Goal: Task Accomplishment & Management: Use online tool/utility

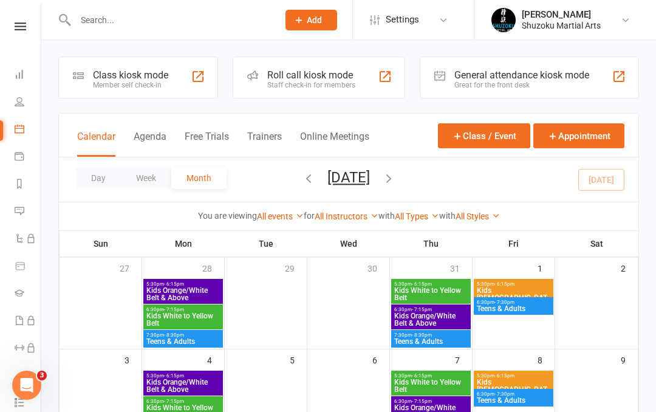
click at [142, 81] on div "Member self check-in" at bounding box center [130, 85] width 75 height 9
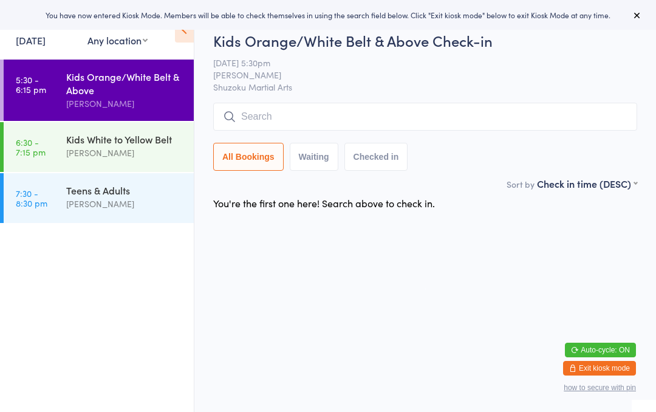
click at [132, 93] on div "Kids Orange/White Belt & Above" at bounding box center [124, 83] width 117 height 27
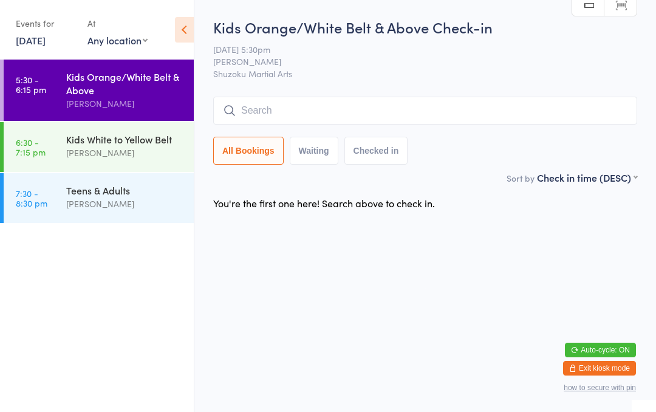
click at [258, 91] on div "Kids Orange/White Belt & Above Check-in [DATE] 5:30pm [PERSON_NAME] Shuzoku Mar…" at bounding box center [425, 94] width 424 height 154
click at [278, 117] on input "search" at bounding box center [425, 111] width 424 height 28
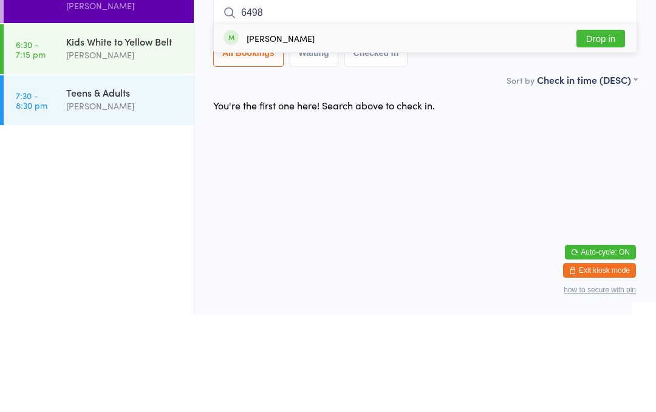
type input "6498"
click at [596, 128] on button "Drop in" at bounding box center [600, 137] width 49 height 18
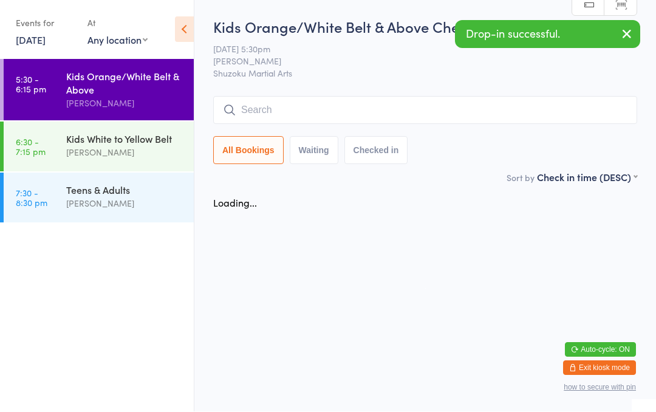
scroll to position [1, 0]
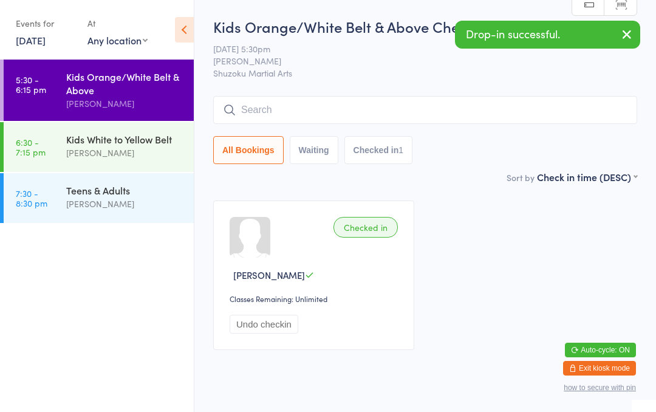
click at [283, 104] on input "search" at bounding box center [425, 110] width 424 height 28
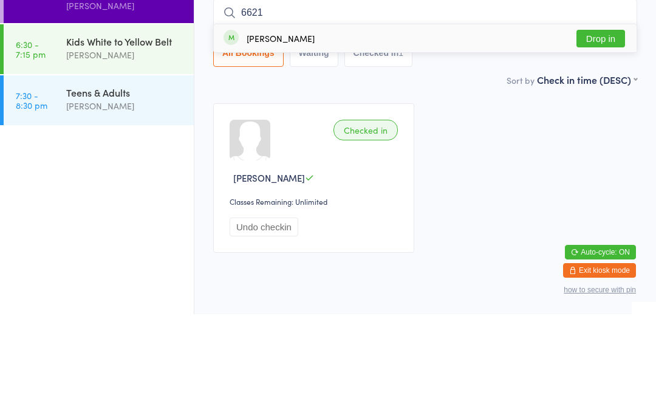
type input "6621"
click at [611, 128] on button "Drop in" at bounding box center [600, 137] width 49 height 18
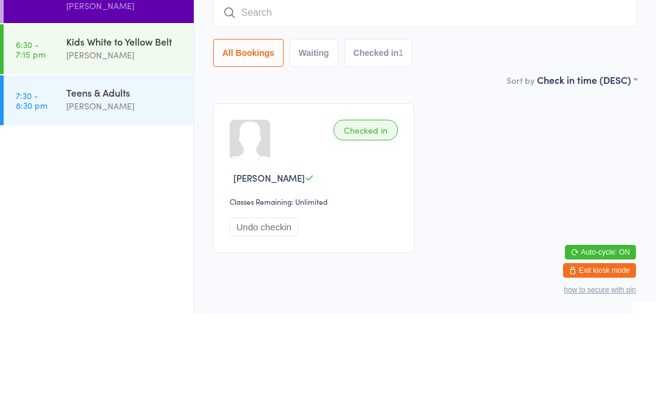
scroll to position [37, 0]
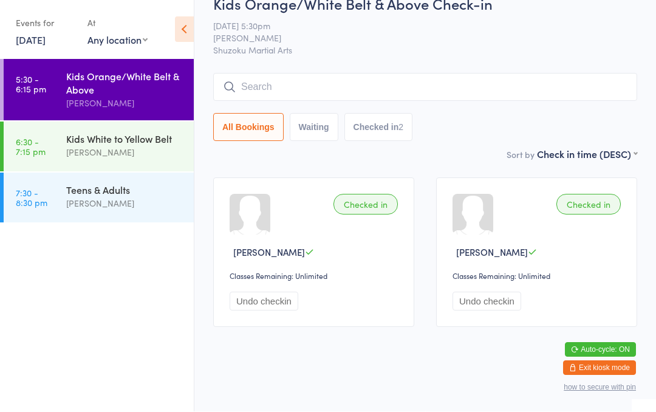
click at [273, 73] on input "search" at bounding box center [425, 87] width 424 height 28
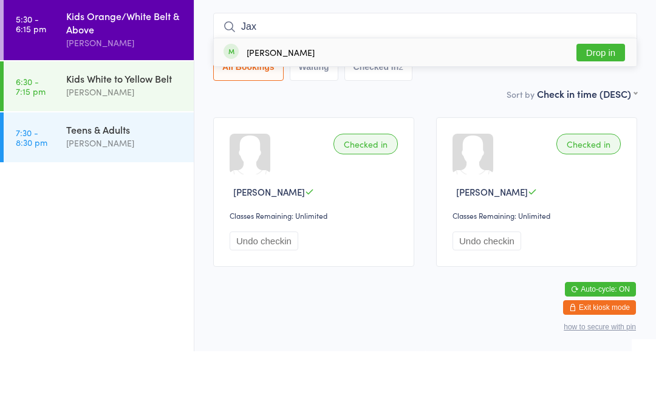
type input "Jax"
click at [588, 104] on button "Drop in" at bounding box center [600, 113] width 49 height 18
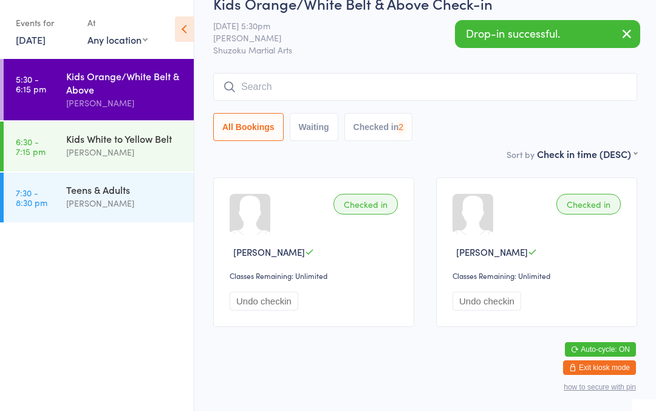
scroll to position [38, 0]
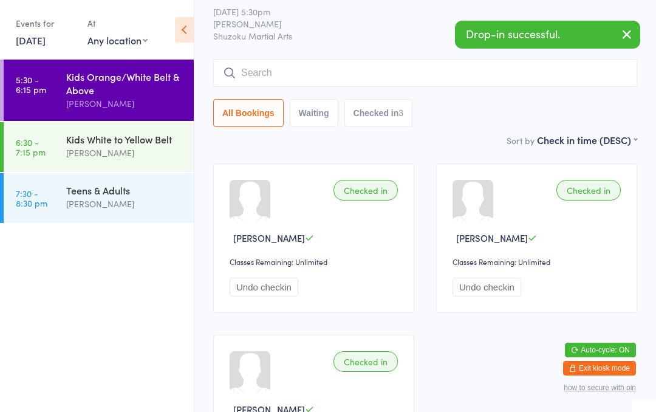
click at [400, 66] on input "search" at bounding box center [425, 73] width 424 height 28
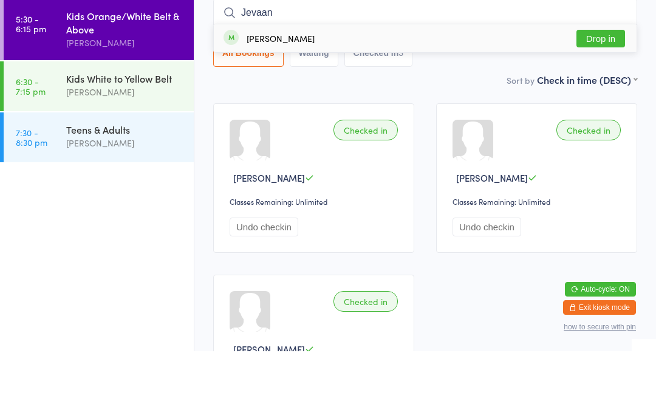
type input "Jevaan"
click at [610, 90] on button "Drop in" at bounding box center [600, 99] width 49 height 18
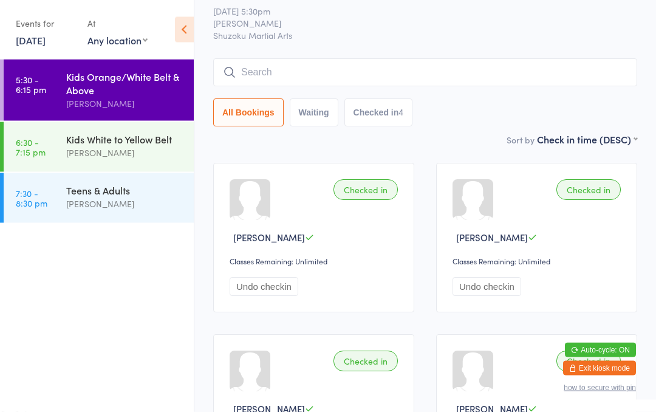
scroll to position [0, 0]
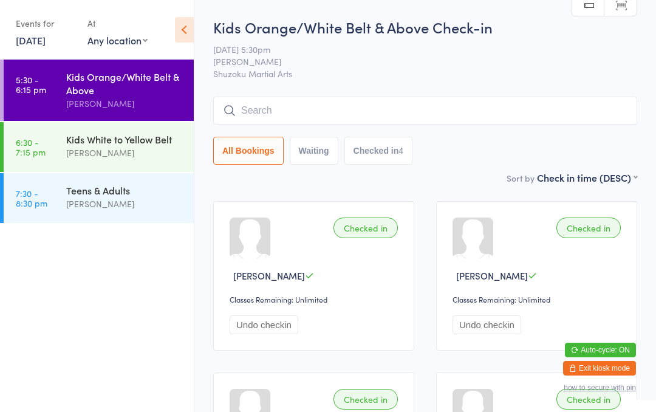
click at [437, 112] on input "search" at bounding box center [425, 111] width 424 height 28
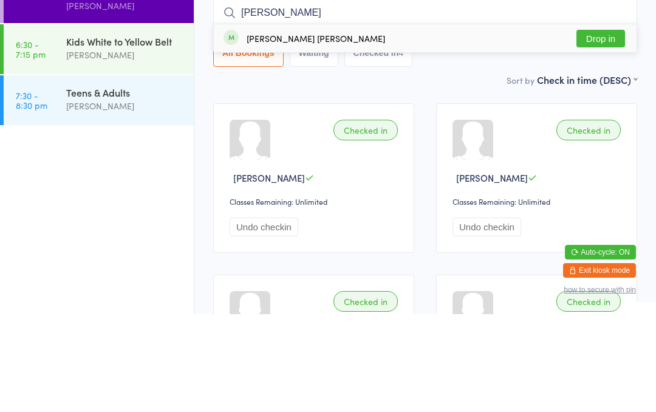
type input "[PERSON_NAME]"
click at [600, 128] on button "Drop in" at bounding box center [600, 137] width 49 height 18
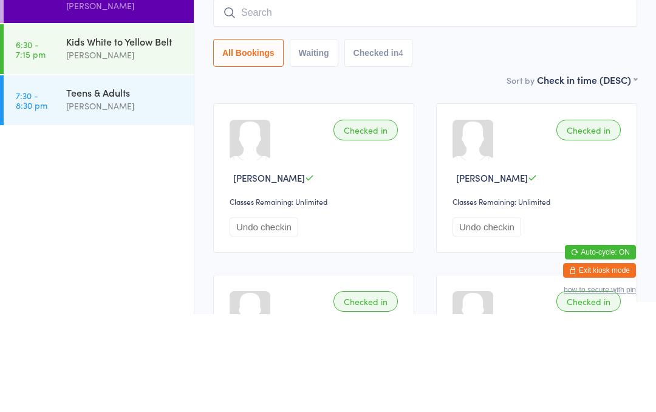
scroll to position [98, 0]
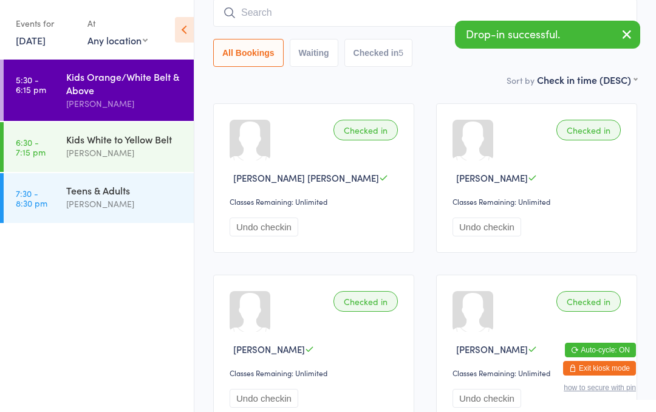
click at [401, 9] on input "search" at bounding box center [425, 13] width 424 height 28
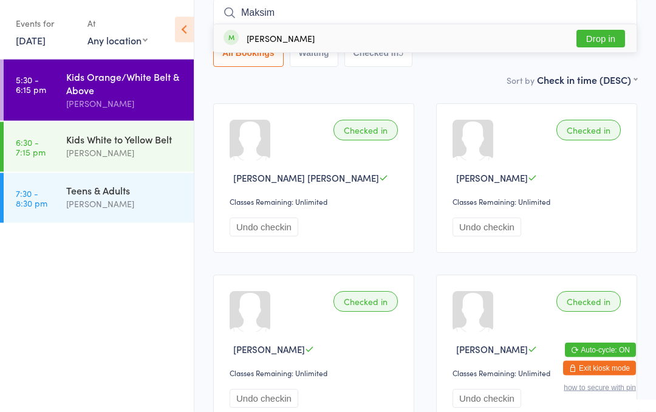
type input "Maksim"
click at [593, 41] on button "Drop in" at bounding box center [600, 39] width 49 height 18
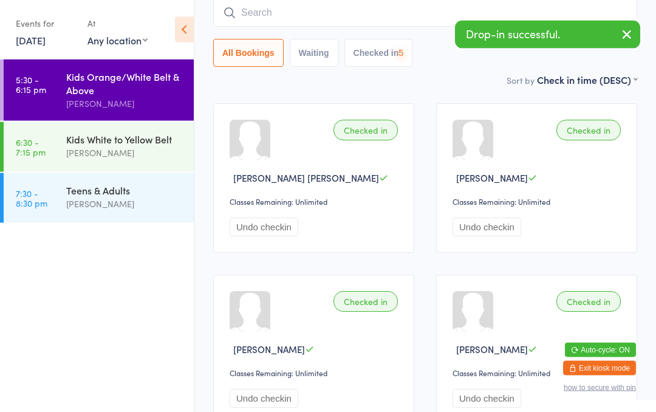
scroll to position [98, 0]
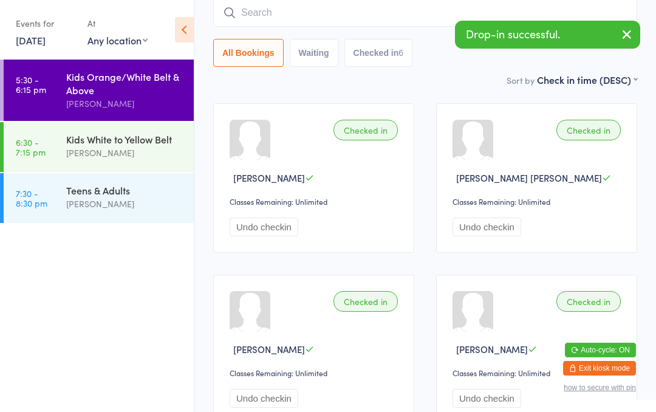
click at [240, 26] on input "search" at bounding box center [425, 13] width 424 height 28
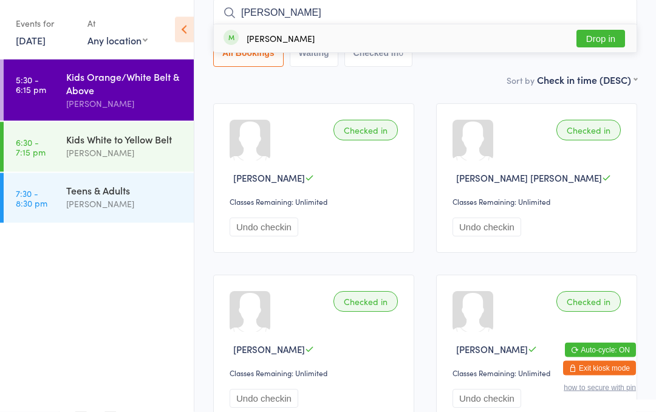
type input "[PERSON_NAME]"
click at [315, 36] on div "[PERSON_NAME]" at bounding box center [281, 39] width 68 height 10
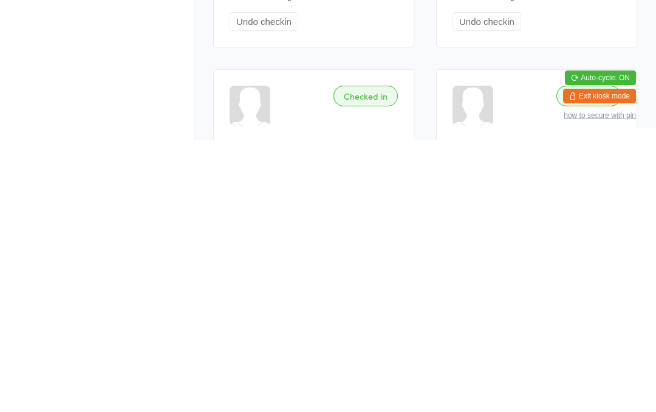
scroll to position [29, 0]
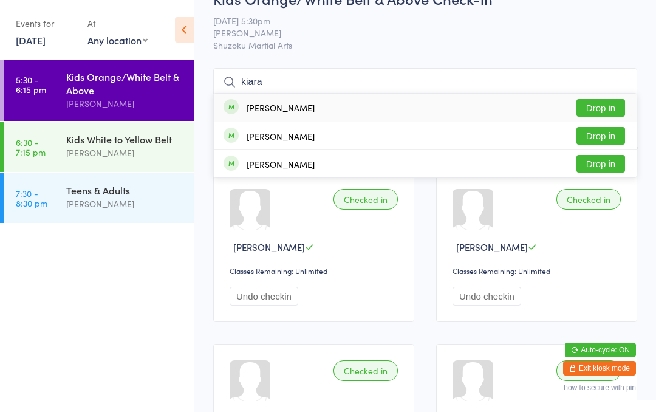
type input "kiara"
click at [611, 103] on button "Drop in" at bounding box center [600, 108] width 49 height 18
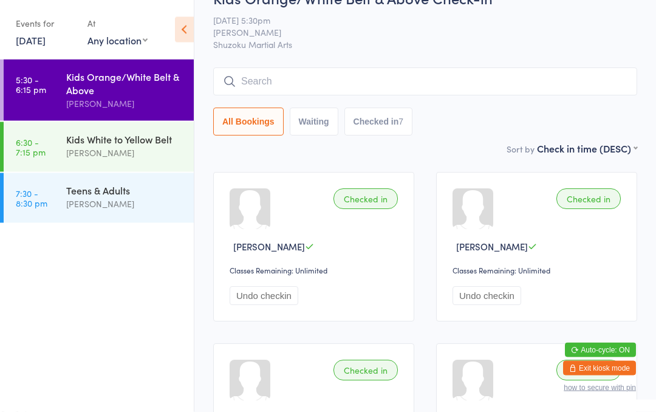
scroll to position [29, 0]
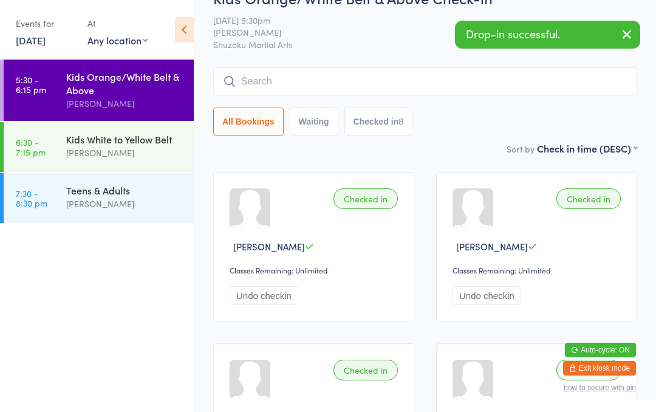
click at [231, 73] on input "search" at bounding box center [425, 81] width 424 height 28
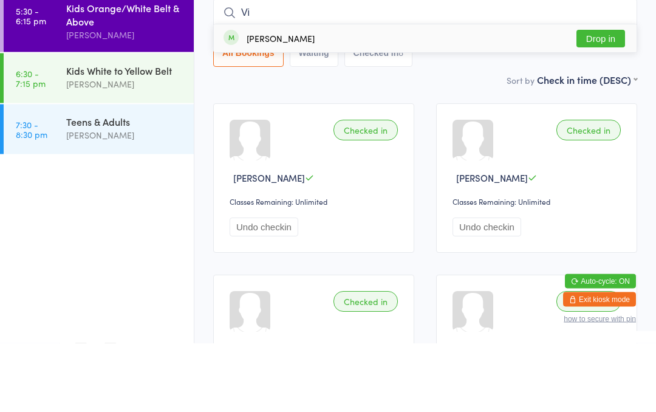
type input "Vi"
click at [598, 99] on button "Drop in" at bounding box center [600, 108] width 49 height 18
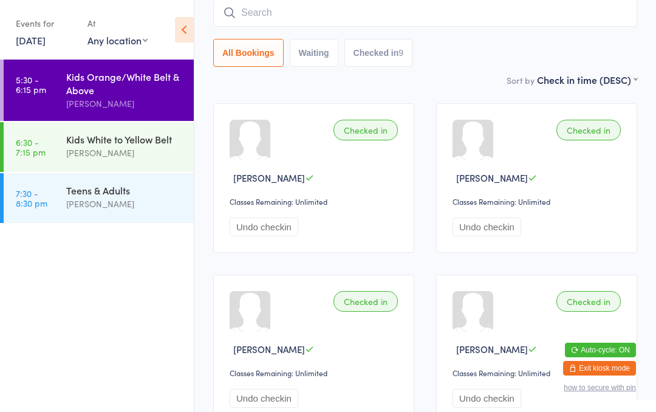
click at [357, 19] on input "search" at bounding box center [425, 13] width 424 height 28
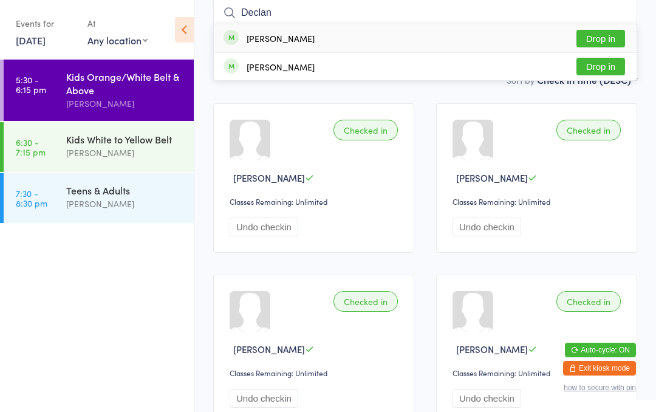
type input "Declan"
click at [604, 41] on button "Drop in" at bounding box center [600, 39] width 49 height 18
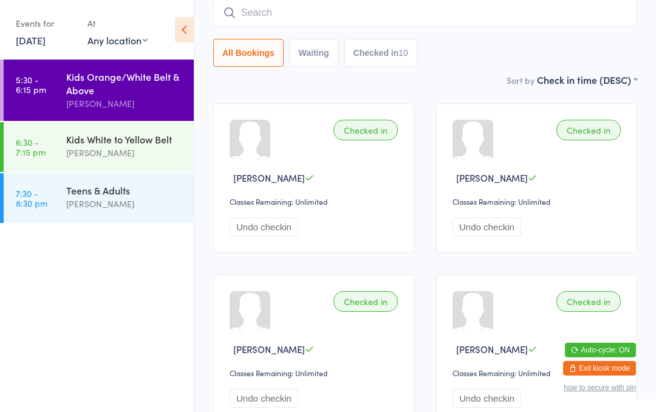
click at [352, 12] on input "search" at bounding box center [425, 13] width 424 height 28
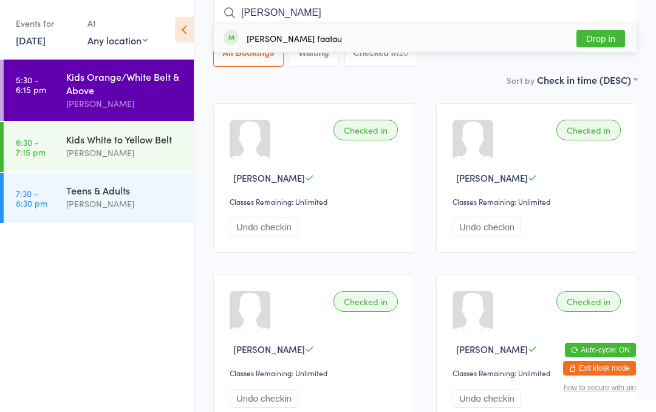
type input "[PERSON_NAME]"
click at [613, 34] on button "Drop in" at bounding box center [600, 39] width 49 height 18
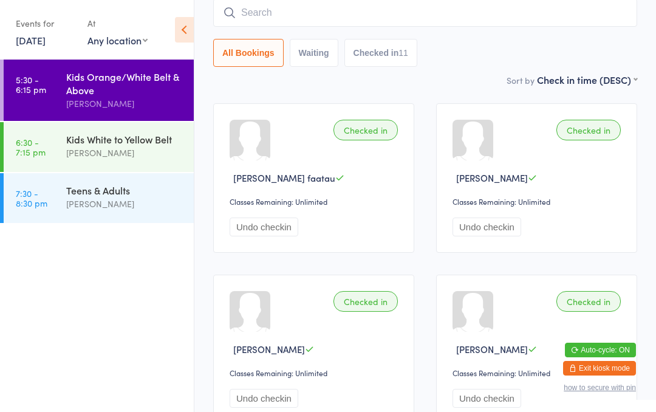
click at [101, 163] on div "Kids White to Yellow Belt [PERSON_NAME]" at bounding box center [130, 146] width 128 height 48
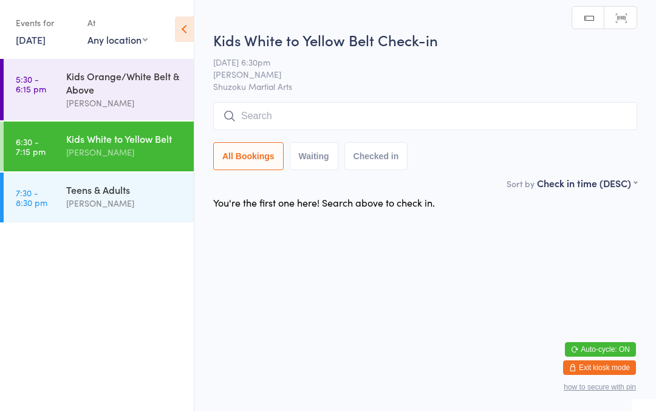
click at [316, 121] on input "search" at bounding box center [425, 117] width 424 height 28
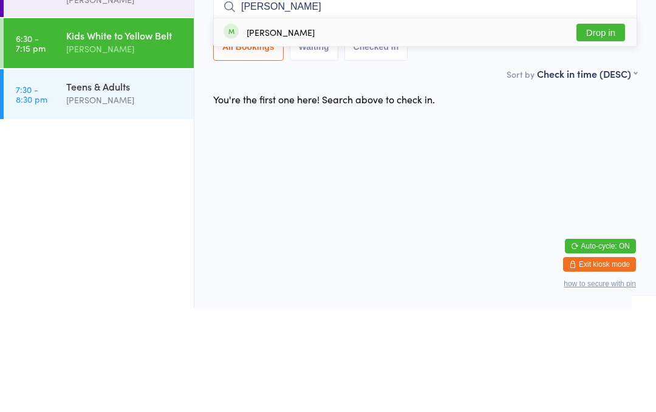
type input "[PERSON_NAME]"
click at [613, 128] on button "Drop in" at bounding box center [600, 137] width 49 height 18
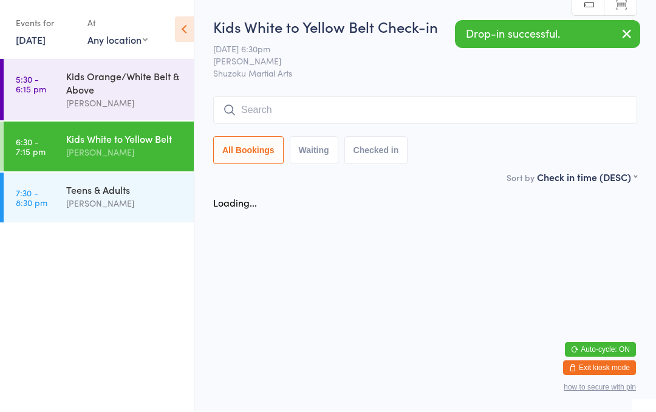
scroll to position [1, 0]
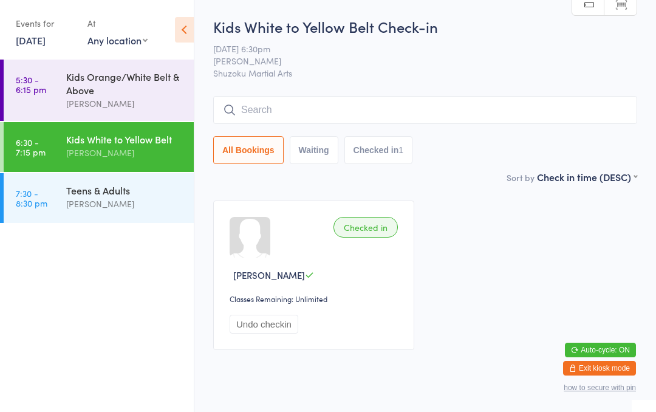
click at [243, 115] on input "search" at bounding box center [425, 110] width 424 height 28
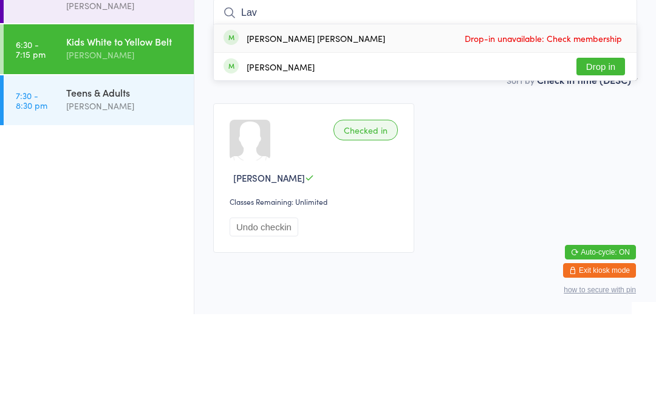
type input "Lav"
click at [250, 160] on div "[PERSON_NAME]" at bounding box center [281, 165] width 68 height 10
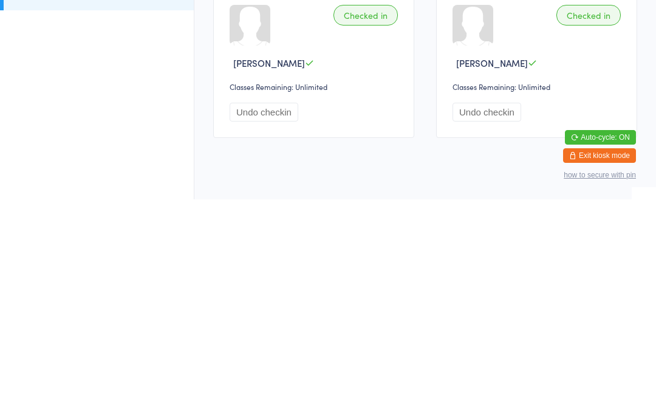
scroll to position [37, 0]
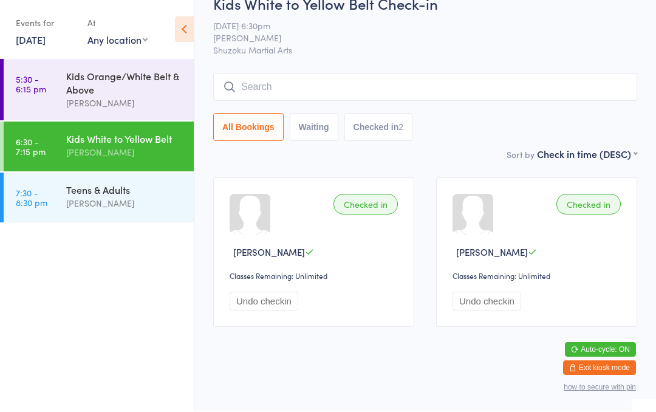
click at [111, 98] on div "[PERSON_NAME]" at bounding box center [124, 104] width 117 height 14
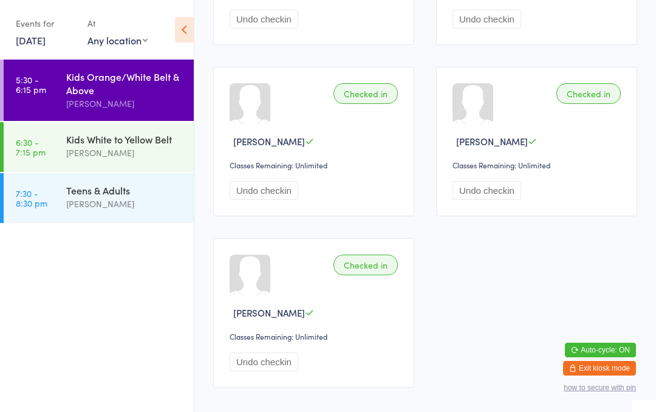
scroll to position [858, 0]
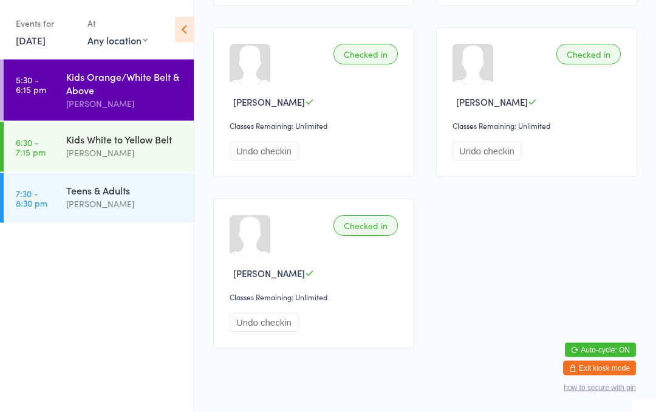
click at [110, 157] on div "[PERSON_NAME]" at bounding box center [124, 153] width 117 height 14
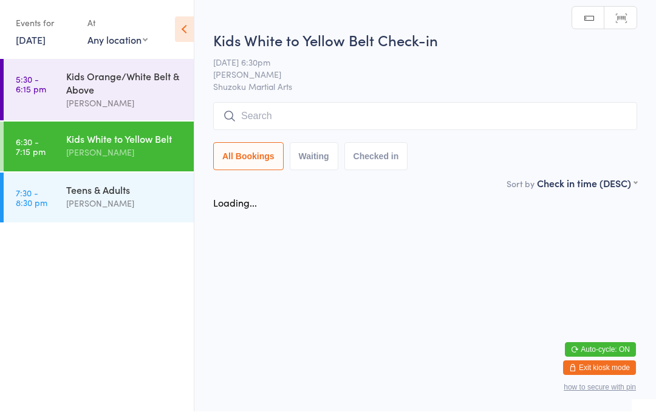
scroll to position [1, 0]
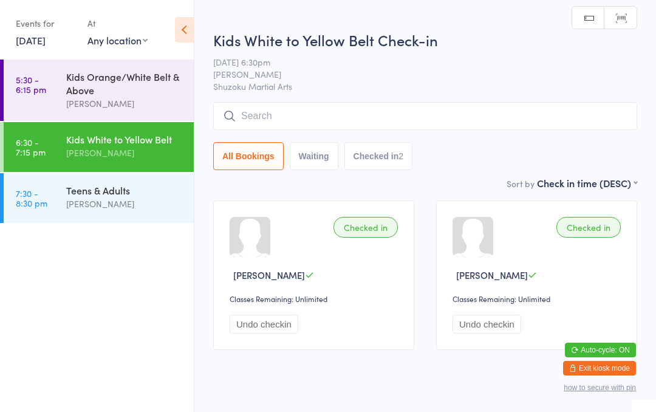
click at [561, 332] on div "Undo checkin" at bounding box center [538, 324] width 172 height 19
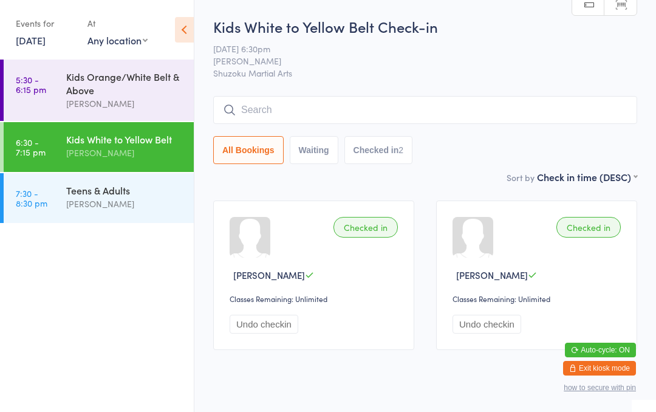
click at [159, 144] on div "Kids White to Yellow Belt" at bounding box center [124, 138] width 117 height 13
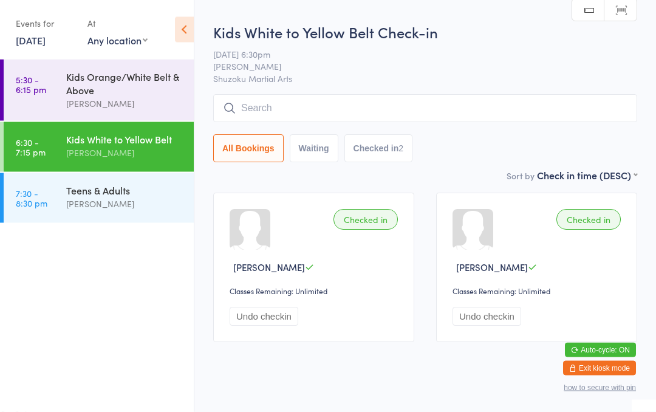
scroll to position [37, 0]
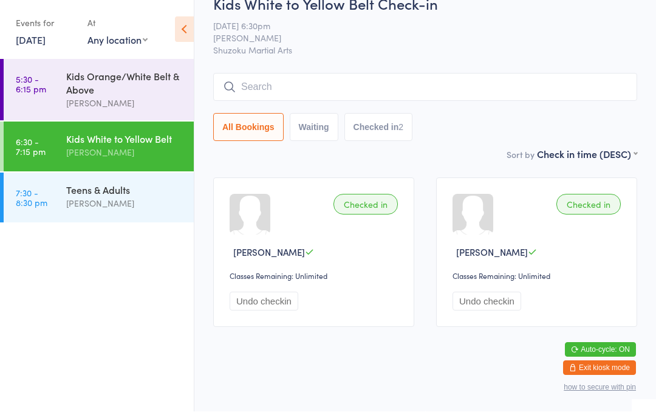
click at [151, 202] on div "[PERSON_NAME]" at bounding box center [124, 204] width 117 height 14
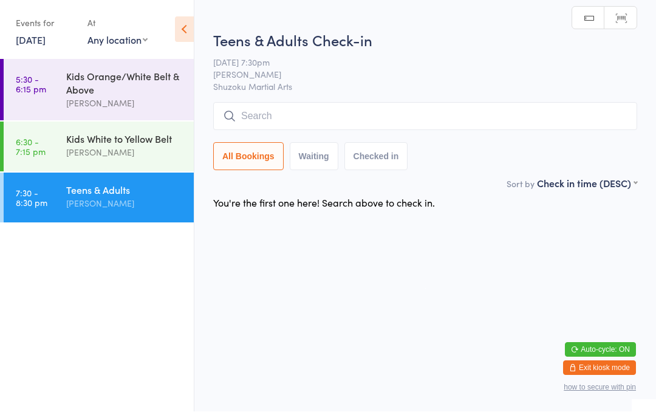
click at [128, 149] on div "[PERSON_NAME]" at bounding box center [124, 153] width 117 height 14
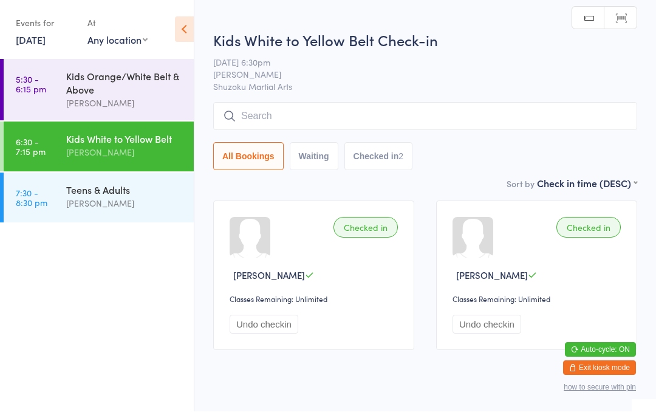
scroll to position [1, 0]
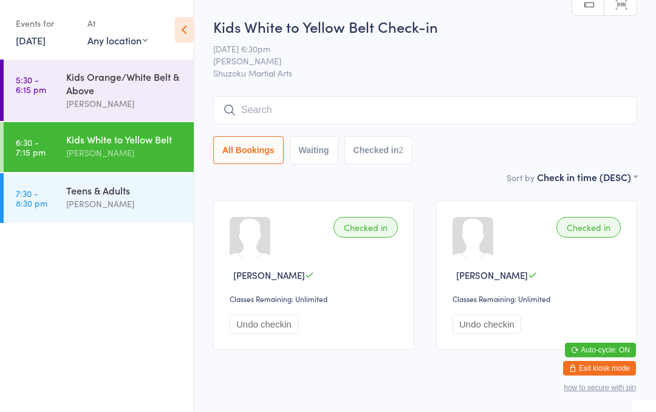
click at [90, 181] on div "Teens & Adults [PERSON_NAME]" at bounding box center [130, 197] width 128 height 48
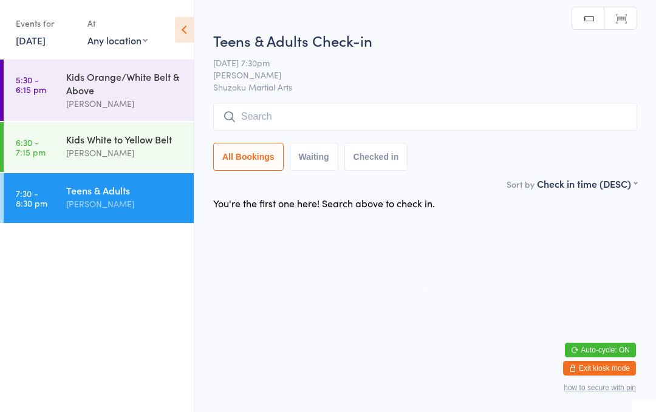
click at [524, 114] on input "search" at bounding box center [425, 117] width 424 height 28
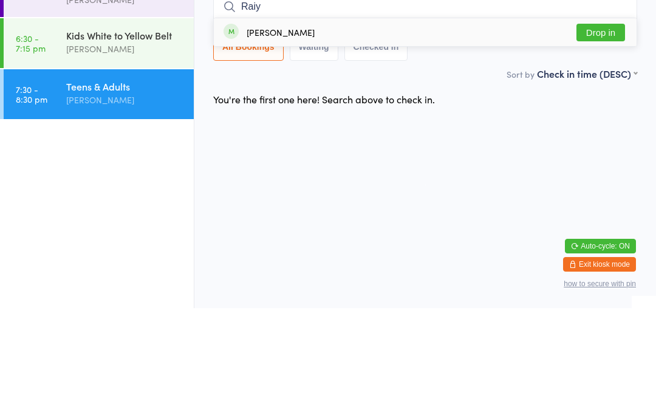
type input "Raiy"
click at [616, 128] on button "Drop in" at bounding box center [600, 137] width 49 height 18
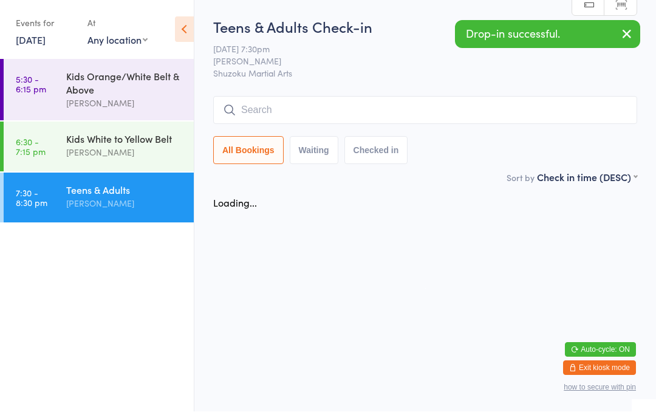
scroll to position [1, 0]
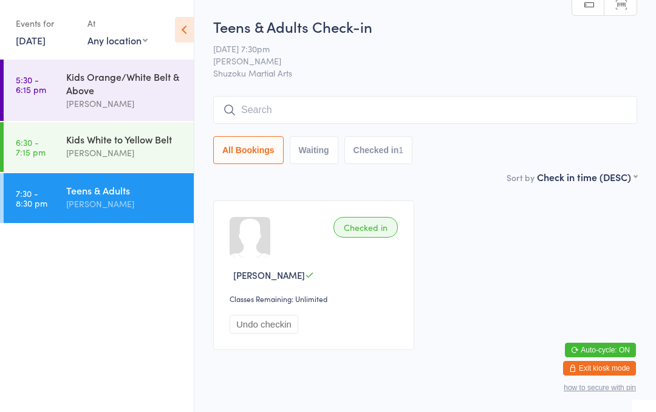
click at [107, 130] on div "Kids White to Yellow Belt [PERSON_NAME]" at bounding box center [130, 146] width 128 height 48
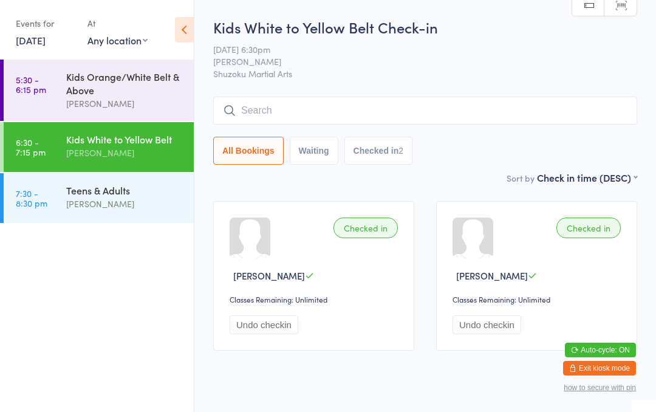
click at [280, 107] on input "search" at bounding box center [425, 111] width 424 height 28
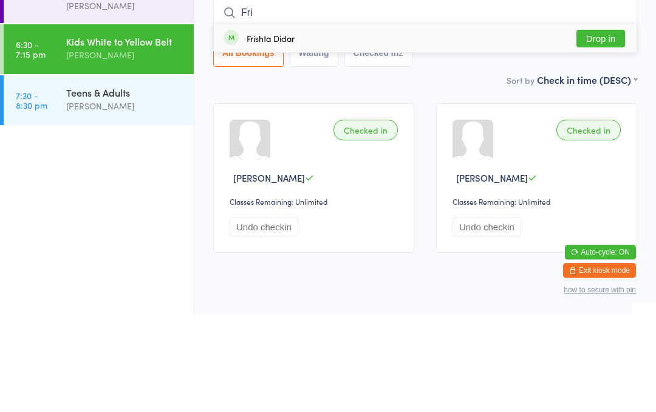
type input "Fri"
click at [245, 129] on div "Frishta Didar" at bounding box center [258, 135] width 71 height 13
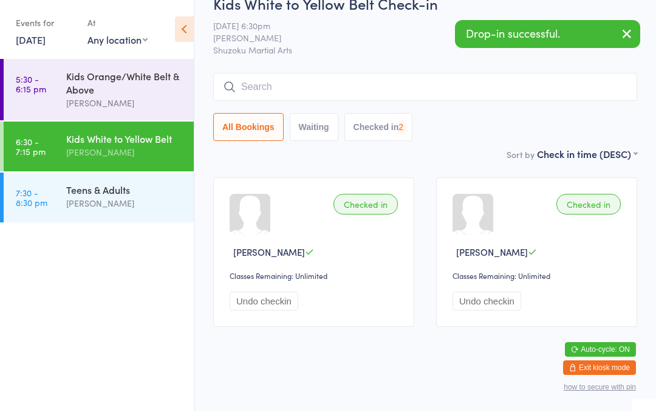
click at [277, 73] on input "search" at bounding box center [425, 87] width 424 height 28
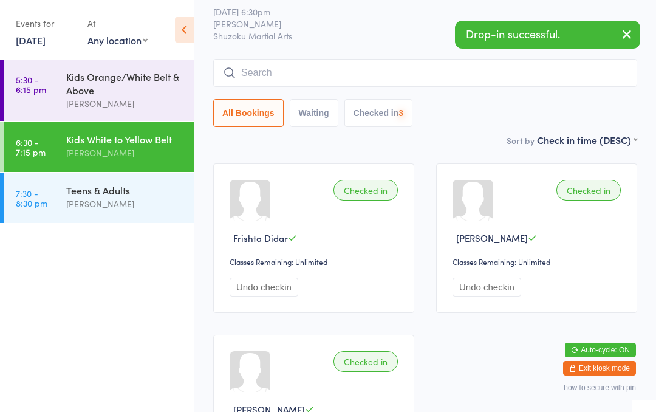
scroll to position [37, 0]
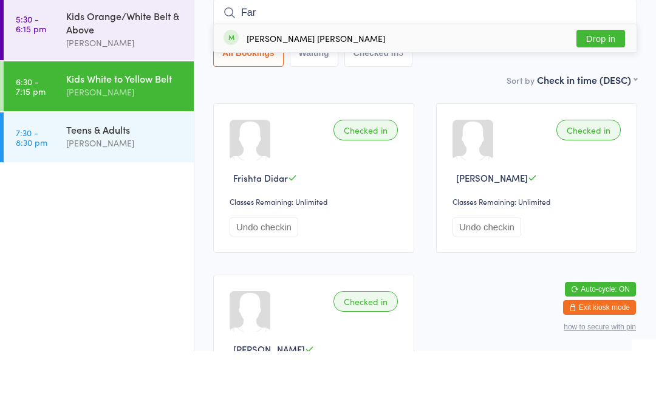
type input "Far"
click at [268, 85] on div "Farinaz Didar Drop in" at bounding box center [425, 99] width 423 height 28
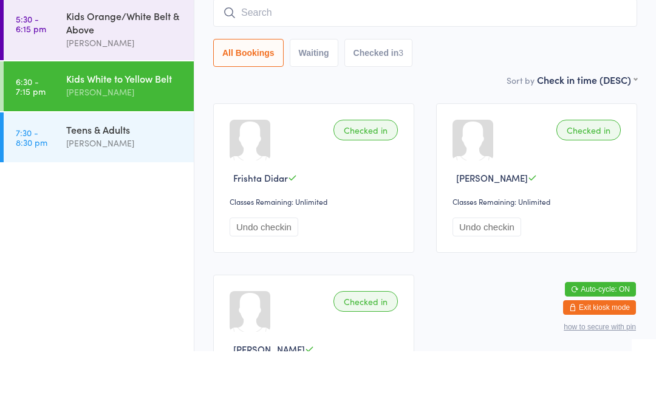
scroll to position [98, 0]
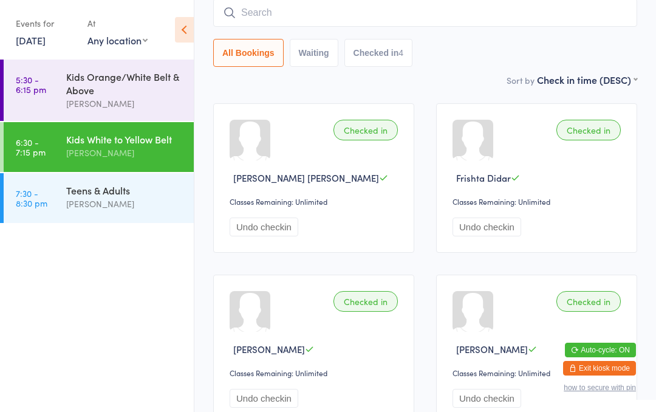
click at [340, 12] on input "search" at bounding box center [425, 13] width 424 height 28
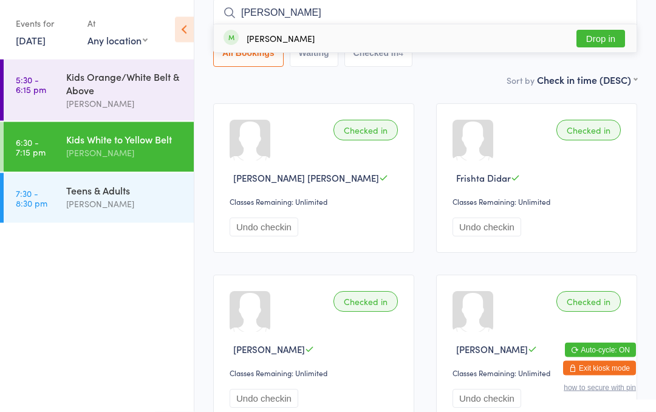
type input "[PERSON_NAME]"
click at [374, 37] on div "[PERSON_NAME] Drop in" at bounding box center [425, 39] width 423 height 28
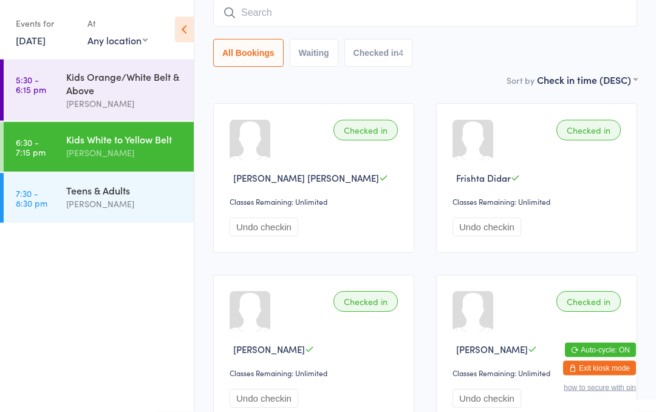
scroll to position [98, 0]
click at [562, 10] on input "search" at bounding box center [425, 13] width 424 height 28
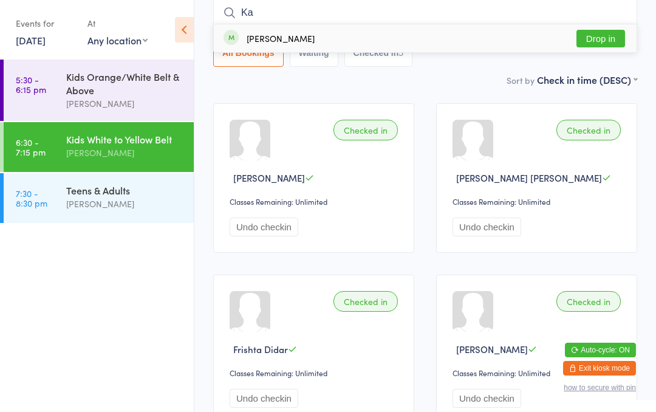
scroll to position [97, 0]
type input "Ka"
click at [601, 39] on button "Drop in" at bounding box center [600, 39] width 49 height 18
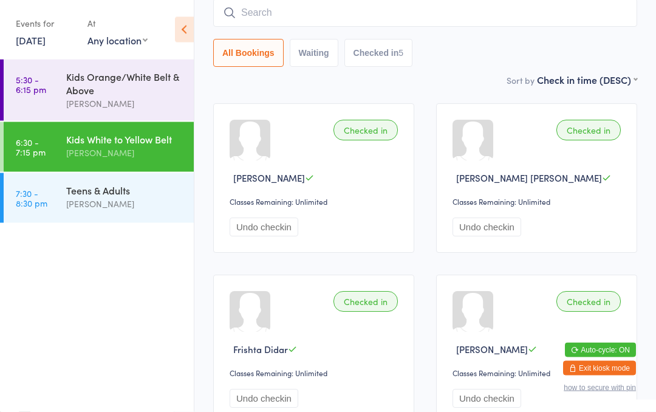
scroll to position [98, 0]
click at [229, 23] on input "search" at bounding box center [425, 13] width 424 height 28
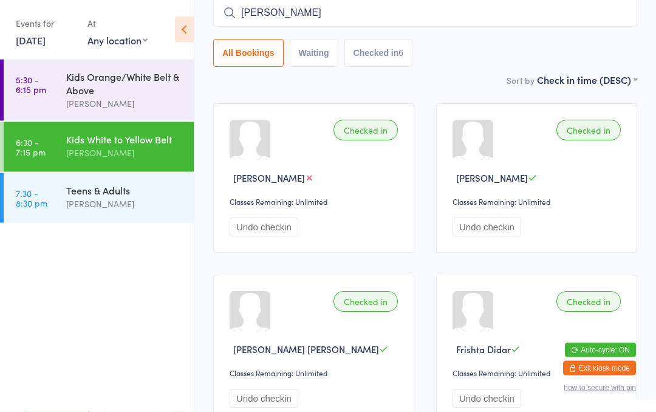
type input "[PERSON_NAME]"
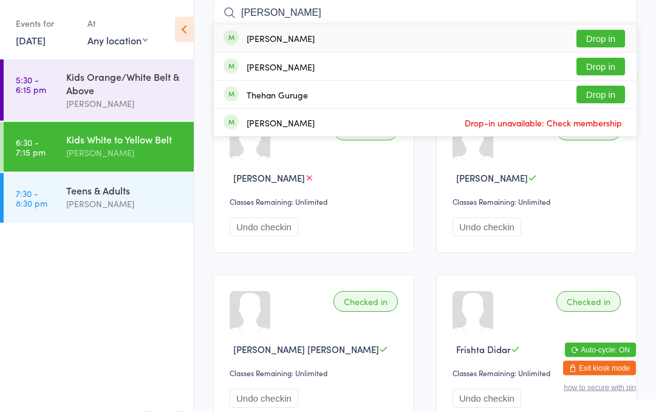
click at [267, 44] on div "[PERSON_NAME]" at bounding box center [281, 39] width 68 height 10
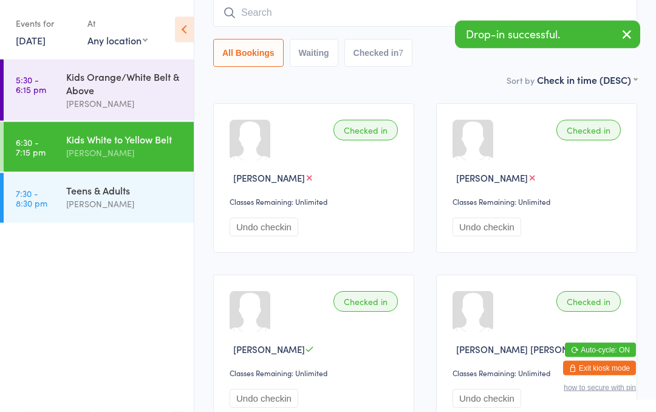
click at [238, 120] on div "Checked in Thashan Mohotti Classes Remaining: Unlimited Undo checkin" at bounding box center [313, 178] width 201 height 149
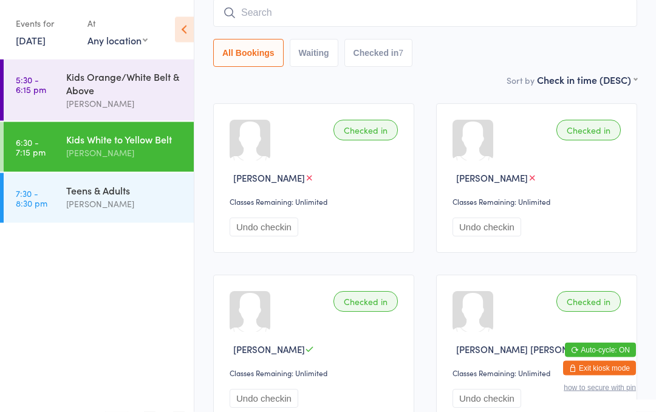
scroll to position [98, 0]
click at [262, 7] on input "search" at bounding box center [425, 13] width 424 height 28
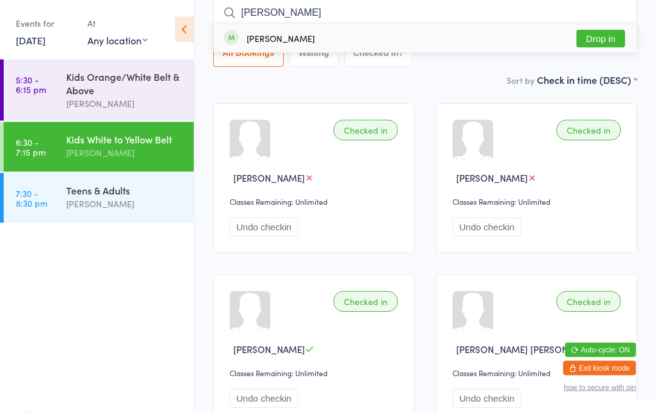
type input "[PERSON_NAME]"
click at [604, 31] on button "Drop in" at bounding box center [600, 39] width 49 height 18
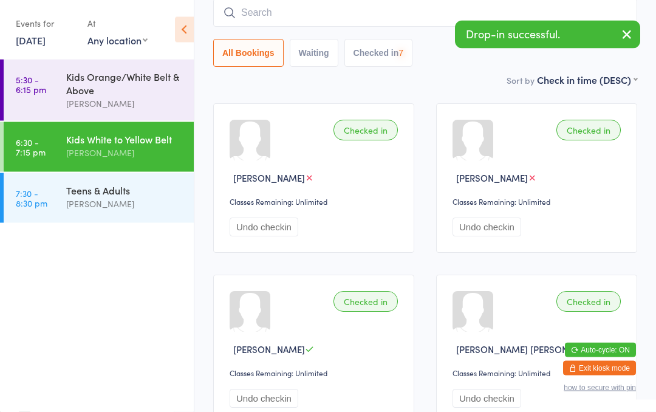
scroll to position [98, 0]
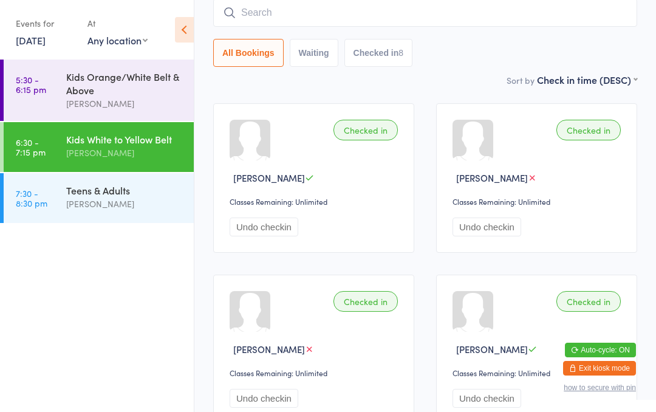
click at [380, 18] on input "search" at bounding box center [425, 13] width 424 height 28
type input "I"
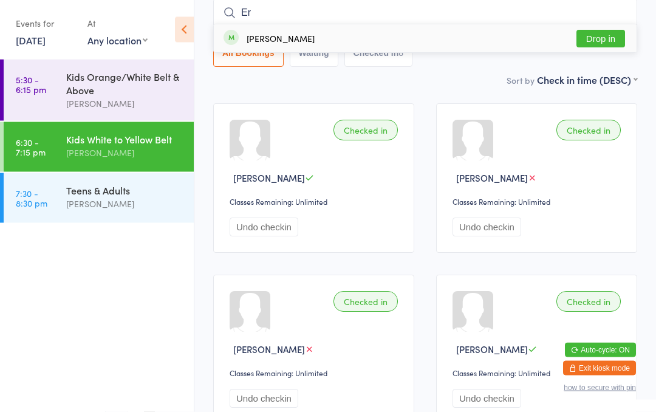
type input "Er"
click at [607, 30] on button "Drop in" at bounding box center [600, 39] width 49 height 18
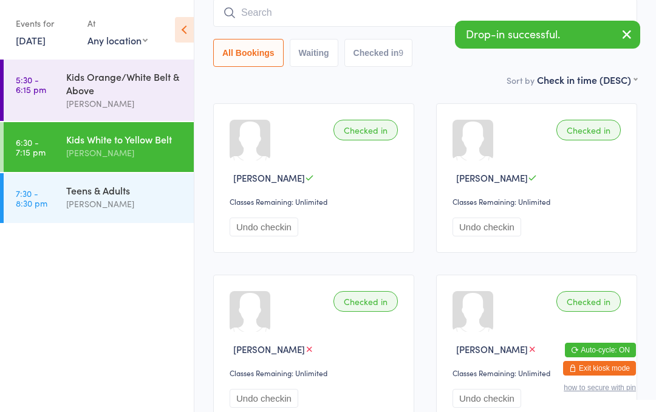
click at [372, 15] on input "search" at bounding box center [425, 13] width 424 height 28
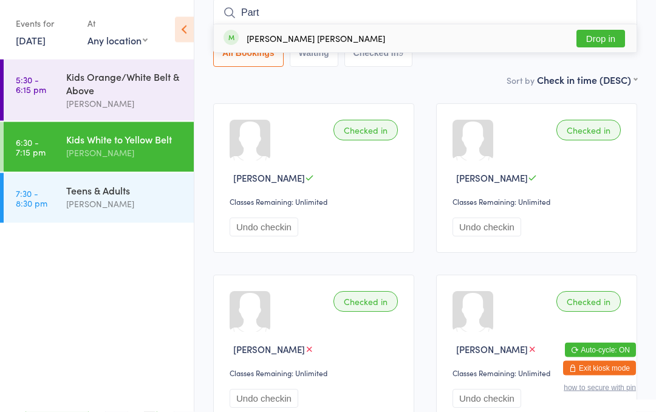
click at [606, 24] on input "Part" at bounding box center [425, 13] width 424 height 28
type input "Part"
click at [609, 41] on button "Drop in" at bounding box center [600, 39] width 49 height 18
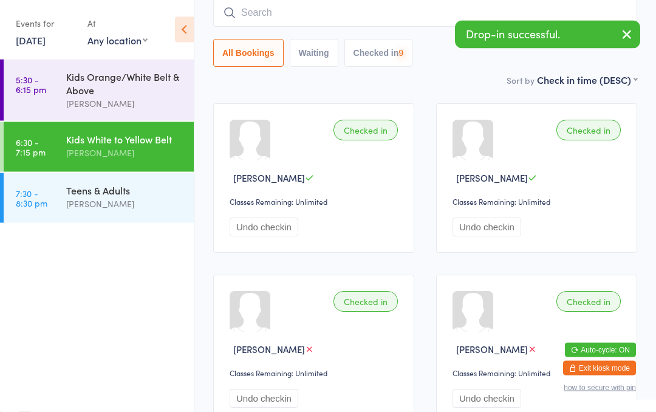
scroll to position [98, 0]
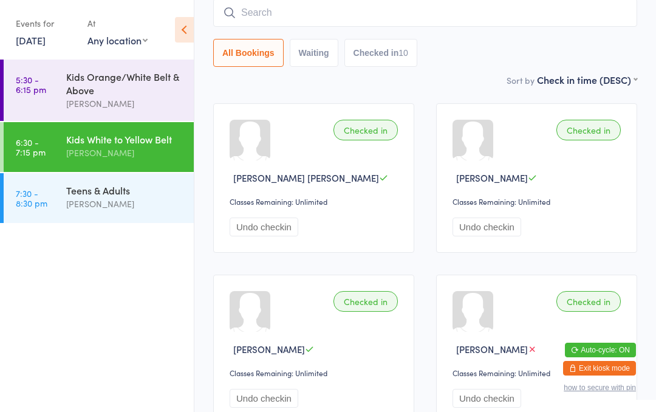
click at [267, 17] on input "search" at bounding box center [425, 13] width 424 height 28
type input "B"
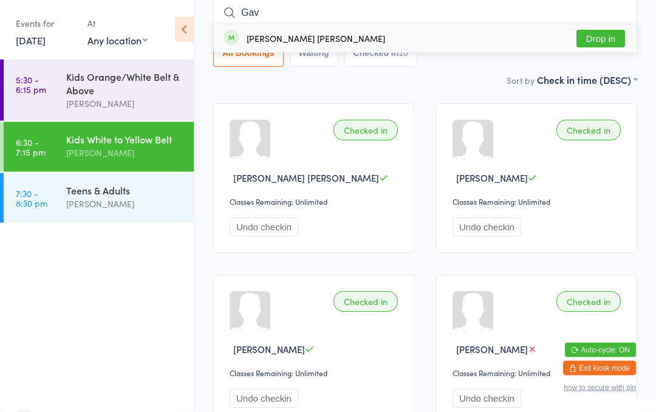
type input "Gav"
click at [615, 47] on button "Drop in" at bounding box center [600, 39] width 49 height 18
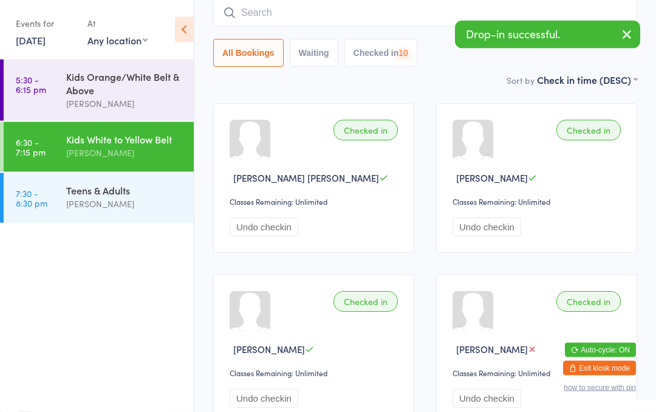
scroll to position [98, 0]
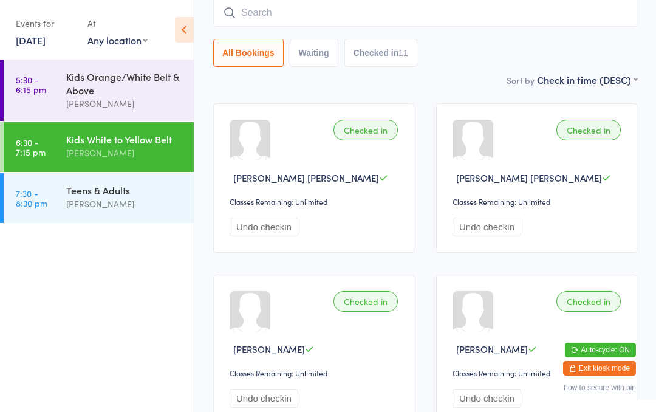
click at [126, 189] on div "Teens & Adults" at bounding box center [124, 189] width 117 height 13
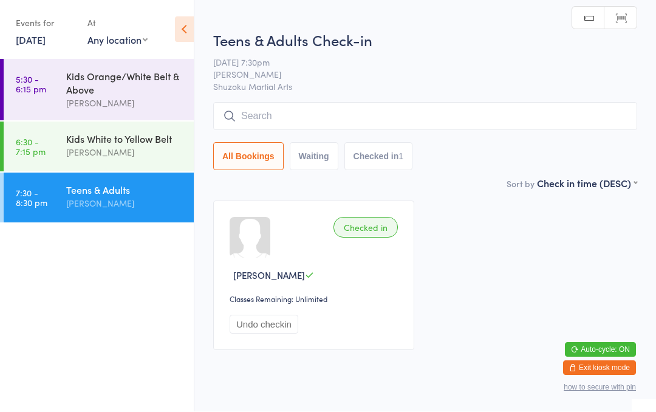
scroll to position [1, 0]
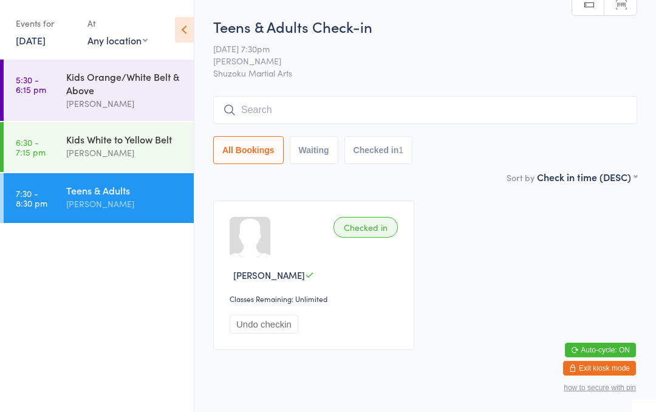
click at [257, 106] on input "search" at bounding box center [425, 110] width 424 height 28
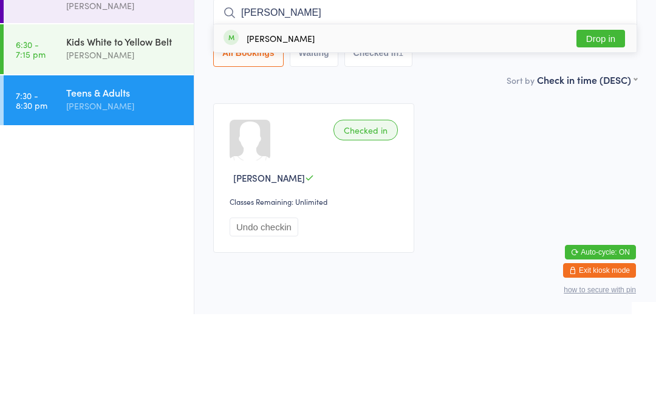
type input "[PERSON_NAME]"
click at [604, 128] on button "Drop in" at bounding box center [600, 137] width 49 height 18
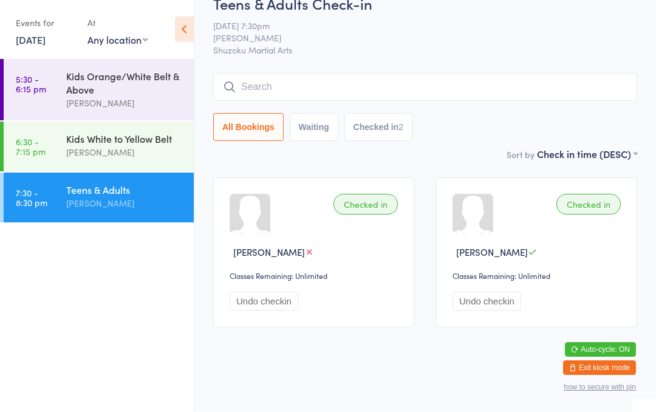
click at [405, 73] on input "search" at bounding box center [425, 87] width 424 height 28
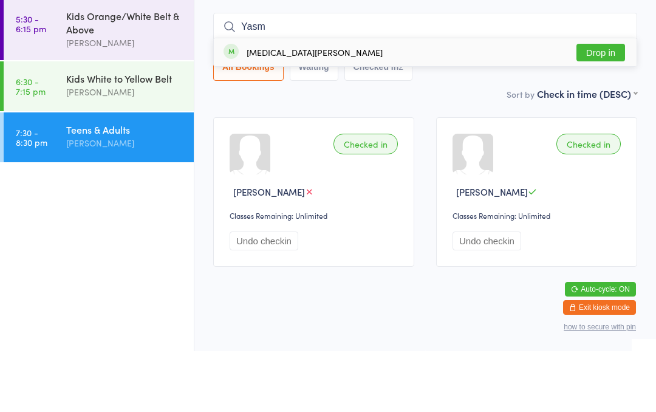
type input "Yasm"
click at [602, 104] on button "Drop in" at bounding box center [600, 113] width 49 height 18
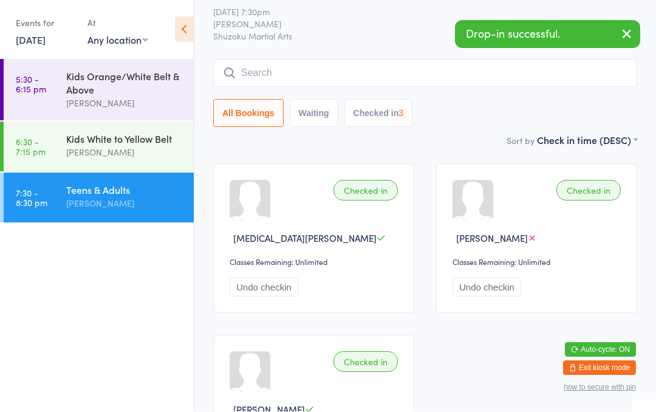
scroll to position [38, 0]
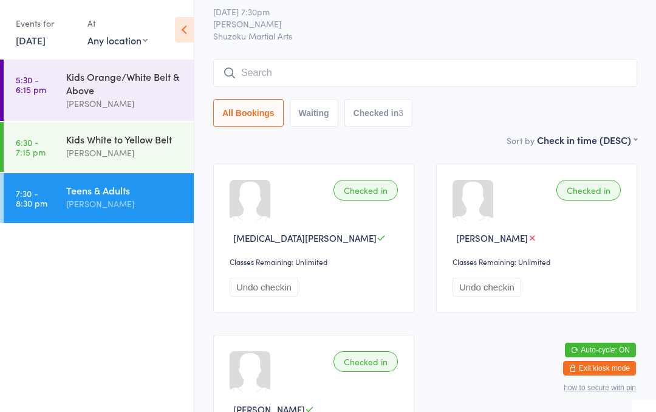
click at [254, 61] on input "search" at bounding box center [425, 73] width 424 height 28
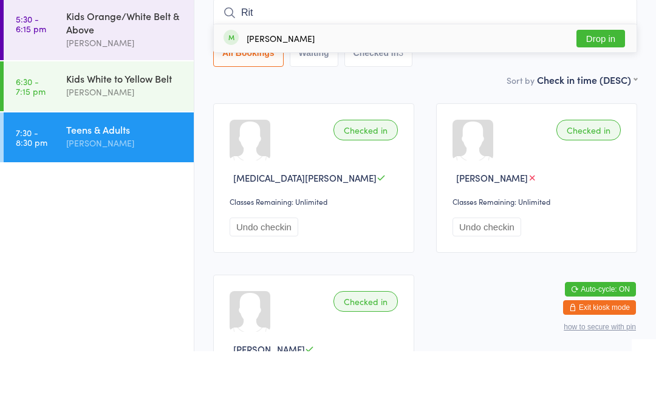
type input "Rit"
click at [590, 90] on button "Drop in" at bounding box center [600, 99] width 49 height 18
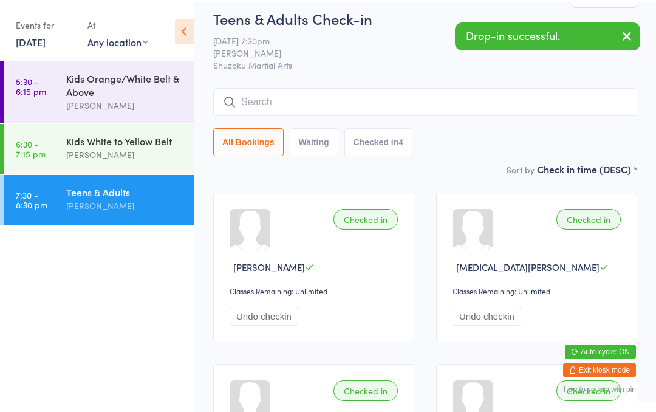
scroll to position [0, 0]
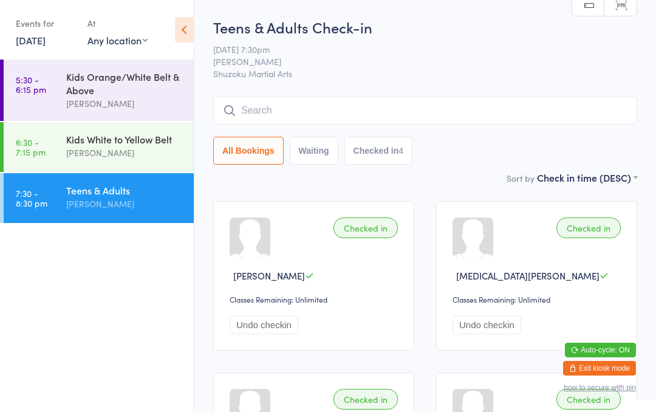
click at [282, 101] on input "search" at bounding box center [425, 111] width 424 height 28
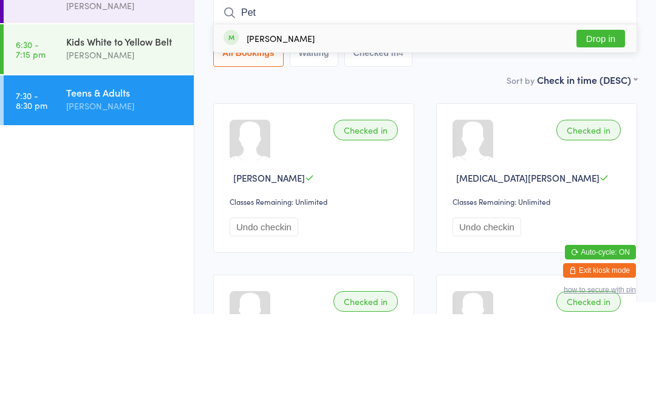
type input "Pet"
click at [601, 128] on button "Drop in" at bounding box center [600, 137] width 49 height 18
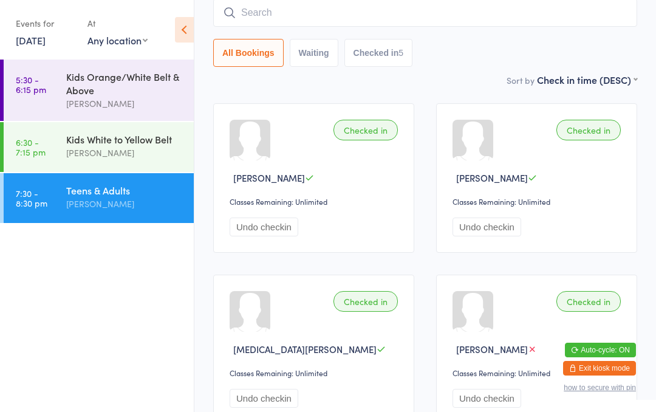
click at [557, 24] on input "search" at bounding box center [425, 13] width 424 height 28
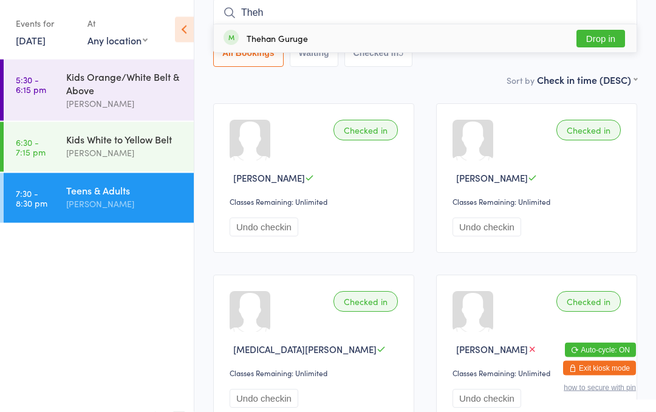
type input "Theh"
click at [308, 44] on div "Thehan Guruge Drop in" at bounding box center [425, 39] width 423 height 28
type input "Dihai"
click at [602, 38] on button "Drop in" at bounding box center [600, 39] width 49 height 18
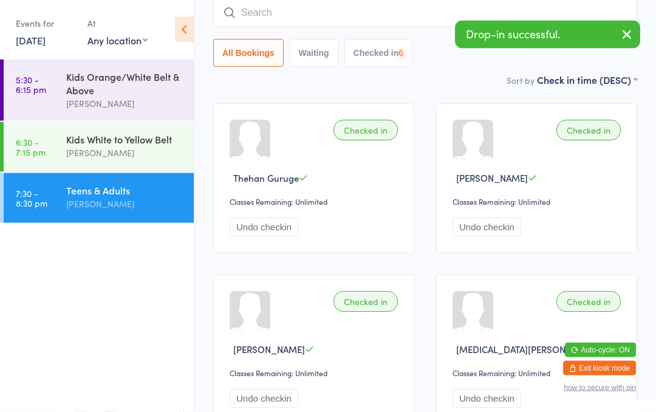
scroll to position [98, 0]
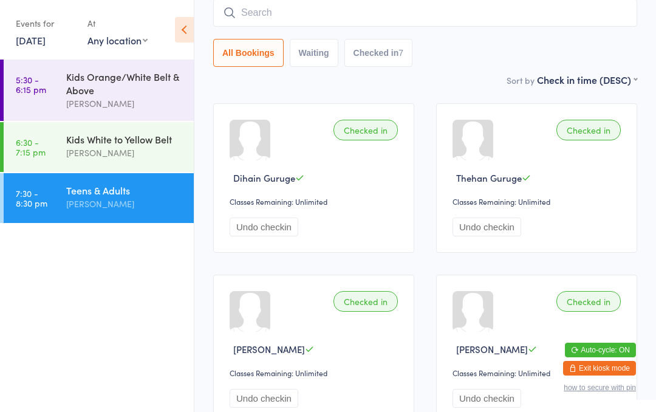
click at [564, 15] on input "search" at bounding box center [425, 13] width 424 height 28
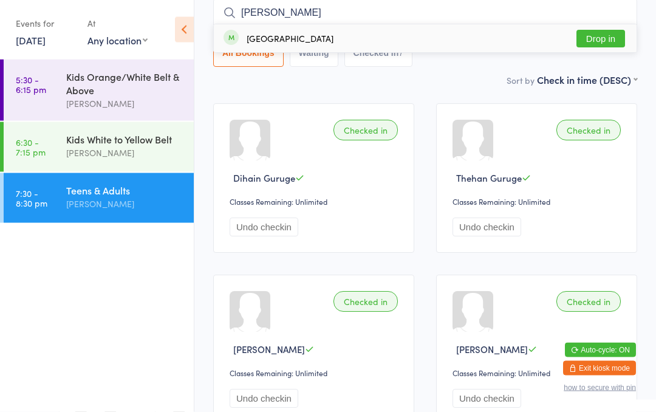
type input "[PERSON_NAME]"
click at [603, 32] on button "Drop in" at bounding box center [600, 39] width 49 height 18
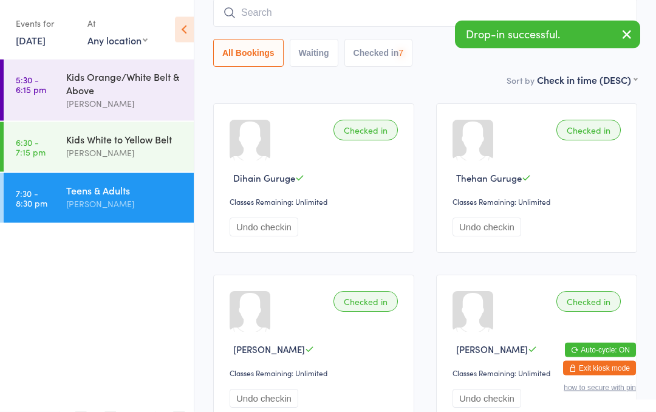
scroll to position [98, 0]
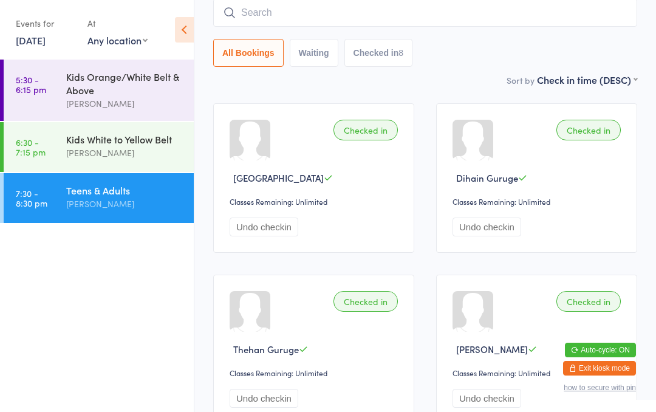
click at [305, 24] on input "search" at bounding box center [425, 13] width 424 height 28
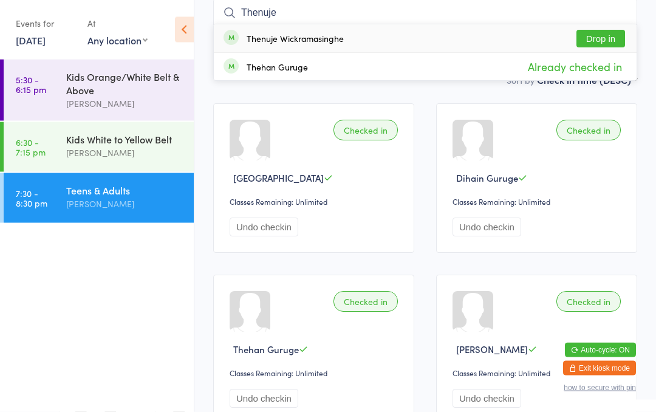
type input "Thenuje"
click at [584, 35] on button "Drop in" at bounding box center [600, 39] width 49 height 18
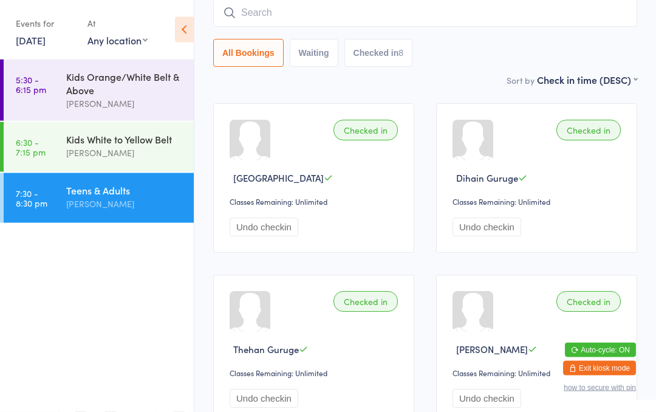
scroll to position [98, 0]
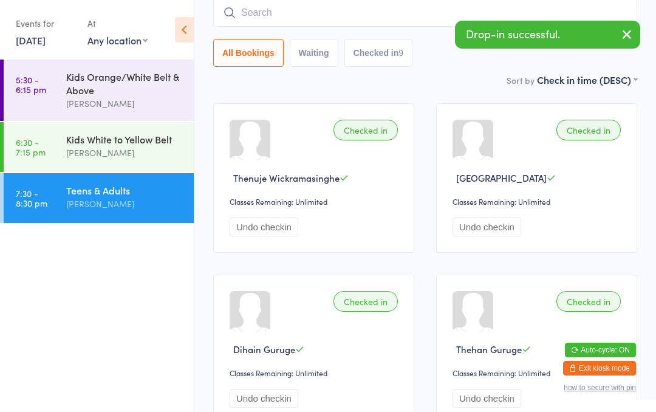
click at [392, 12] on input "search" at bounding box center [425, 13] width 424 height 28
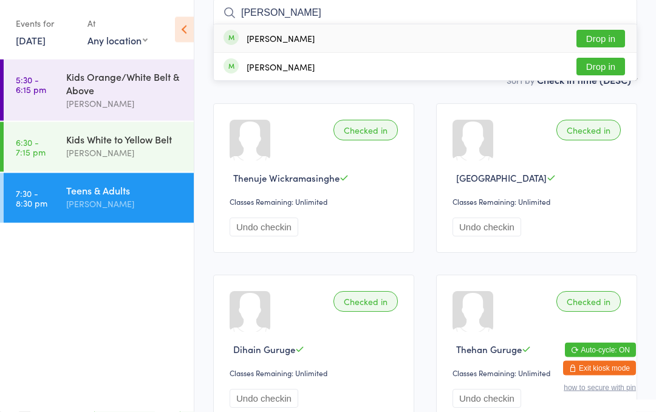
type input "[PERSON_NAME]"
click at [610, 40] on button "Drop in" at bounding box center [600, 39] width 49 height 18
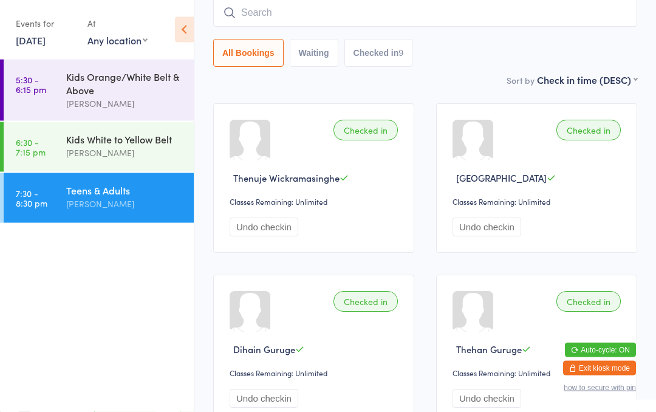
scroll to position [98, 0]
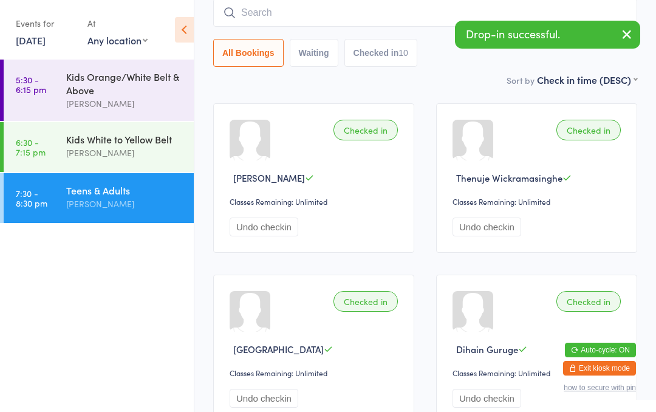
click at [117, 214] on div "Teens & Adults [PERSON_NAME]" at bounding box center [130, 197] width 128 height 48
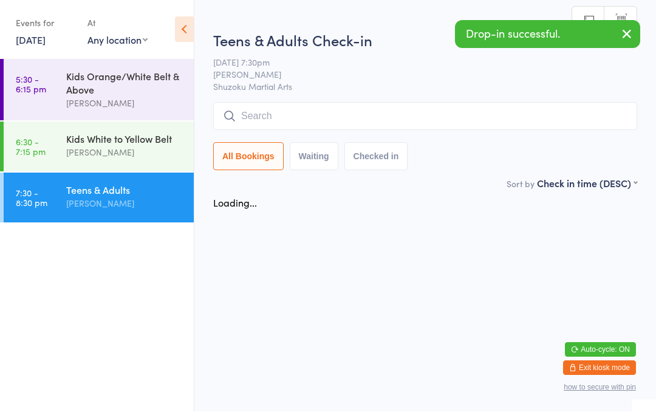
scroll to position [1, 0]
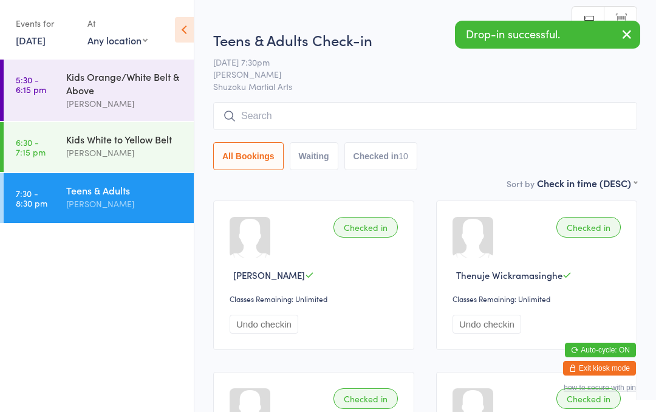
click at [275, 100] on div "Teens & Adults Check-in [DATE] 7:30pm [PERSON_NAME] Shuzoku Martial Arts Manual…" at bounding box center [425, 103] width 424 height 146
click at [278, 120] on input "search" at bounding box center [425, 116] width 424 height 28
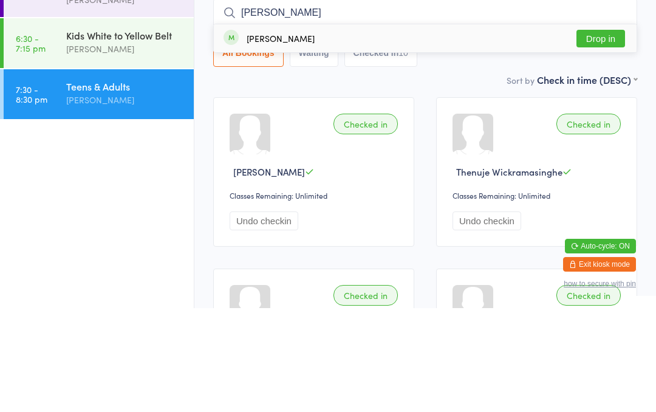
type input "[PERSON_NAME]"
click at [599, 134] on button "Drop in" at bounding box center [600, 143] width 49 height 18
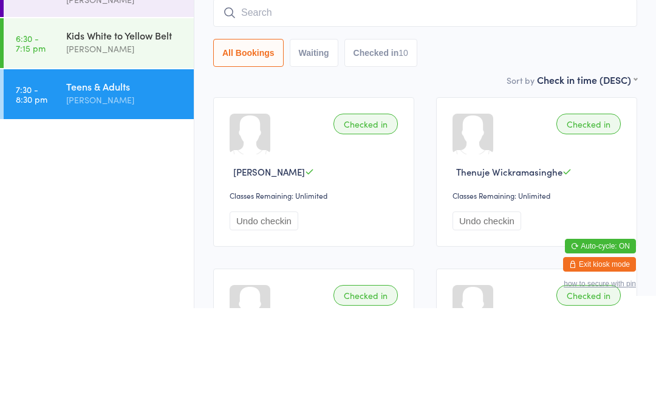
scroll to position [104, 0]
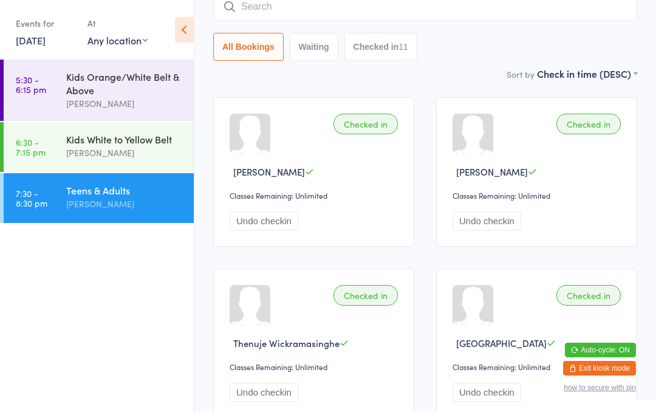
click at [368, 18] on input "search" at bounding box center [425, 7] width 424 height 28
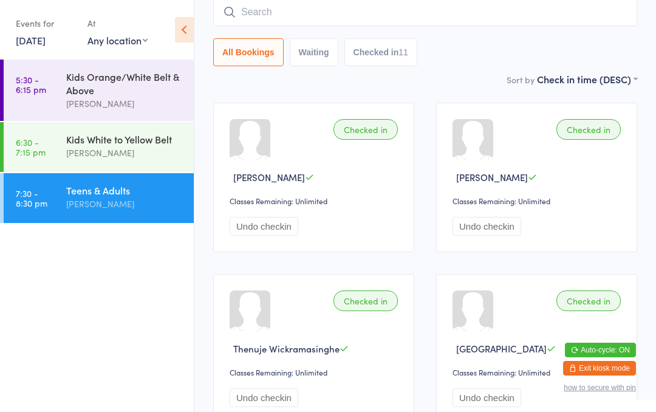
scroll to position [98, 0]
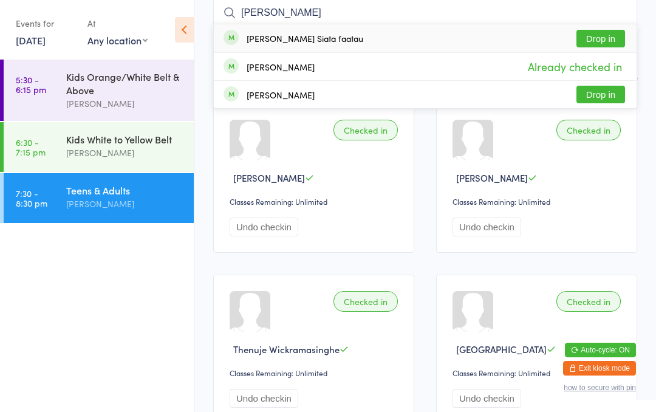
type input "[PERSON_NAME]"
click at [606, 39] on button "Drop in" at bounding box center [600, 39] width 49 height 18
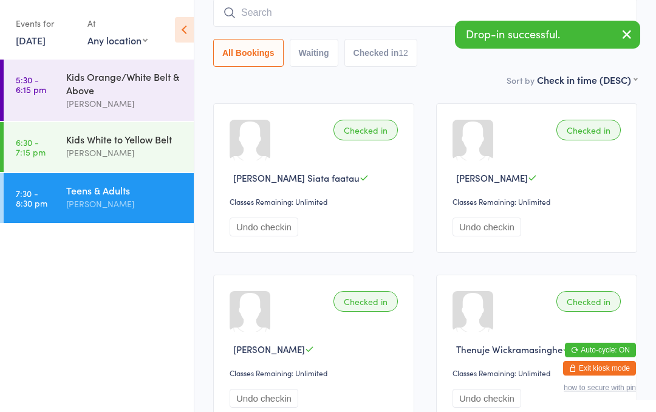
click at [291, 1] on input "search" at bounding box center [425, 13] width 424 height 28
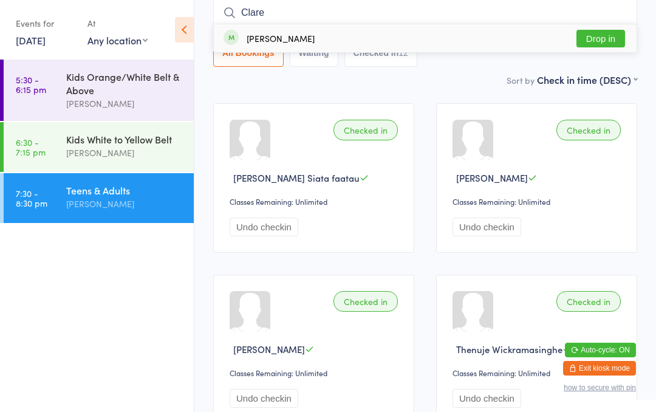
type input "Clare"
click at [600, 38] on button "Drop in" at bounding box center [600, 39] width 49 height 18
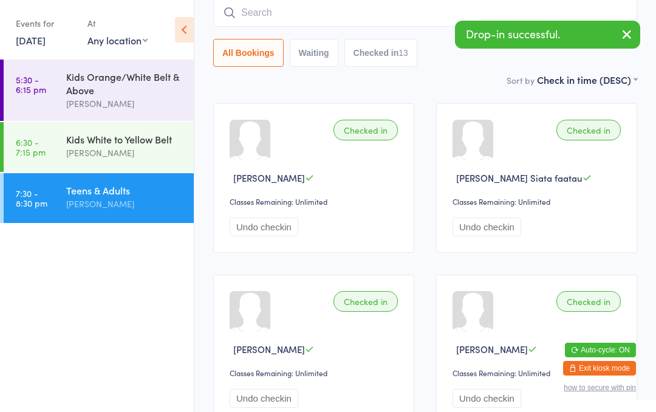
click at [283, 8] on input "search" at bounding box center [425, 13] width 424 height 28
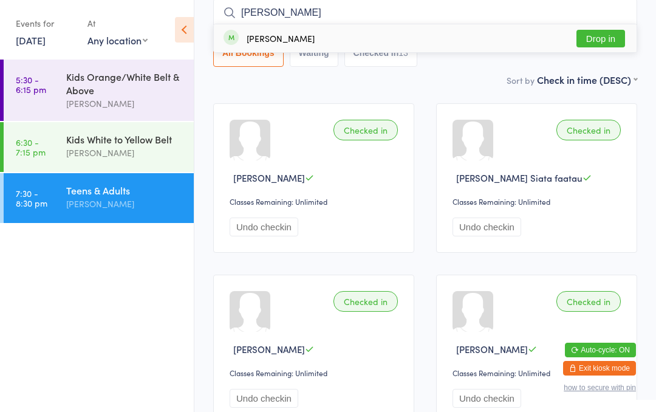
type input "[PERSON_NAME]"
click at [601, 36] on button "Drop in" at bounding box center [600, 39] width 49 height 18
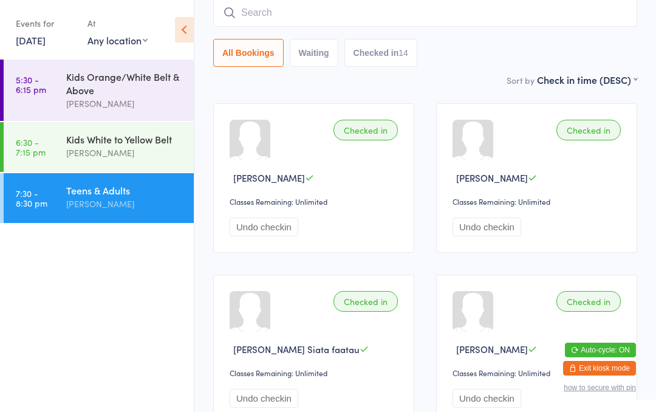
click at [338, 27] on input "search" at bounding box center [425, 13] width 424 height 28
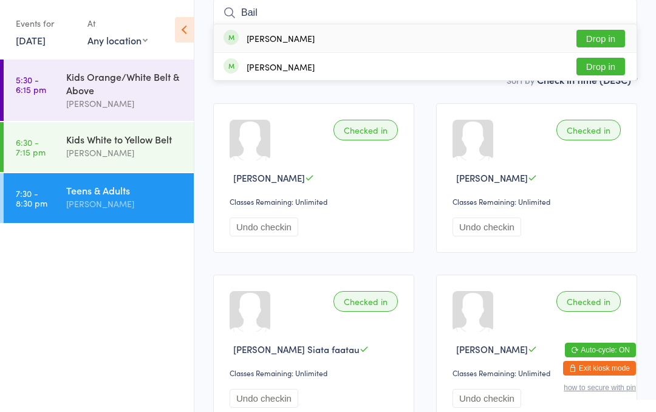
type input "Bail"
click at [613, 33] on button "Drop in" at bounding box center [600, 39] width 49 height 18
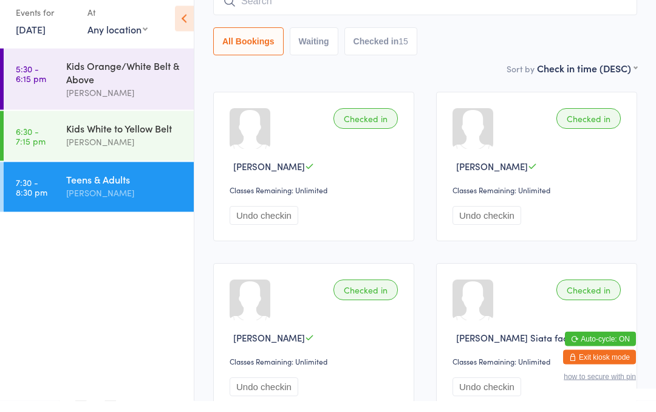
click at [137, 132] on div "Kids White to Yellow Belt" at bounding box center [124, 138] width 117 height 13
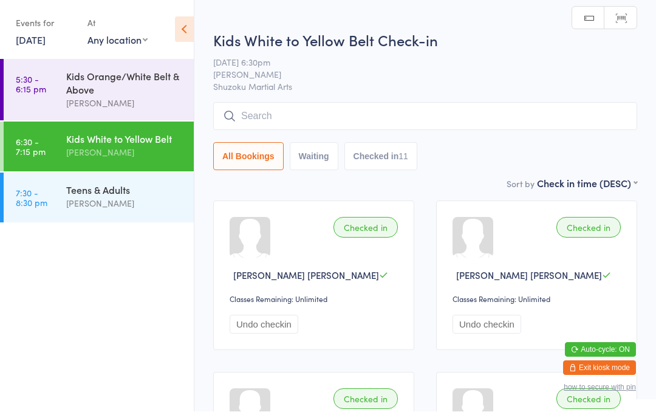
scroll to position [1, 0]
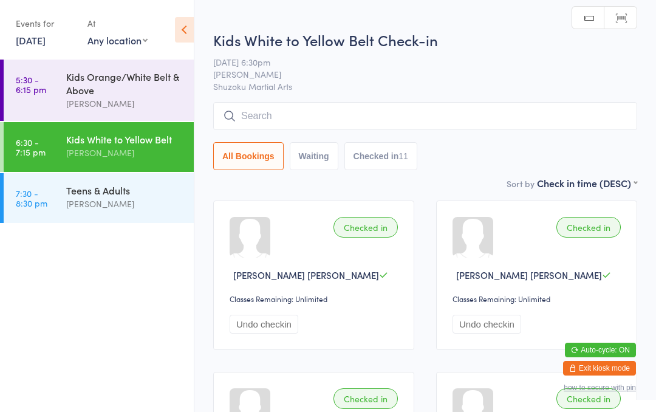
click at [73, 189] on div "Teens & Adults" at bounding box center [124, 189] width 117 height 13
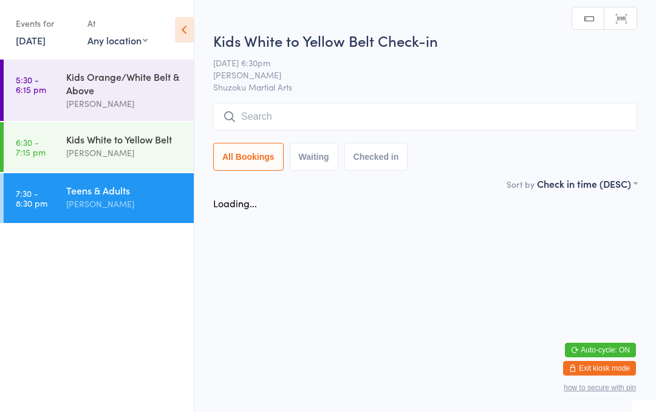
click at [88, 97] on div "Kids Orange/White Belt & Above" at bounding box center [124, 83] width 117 height 27
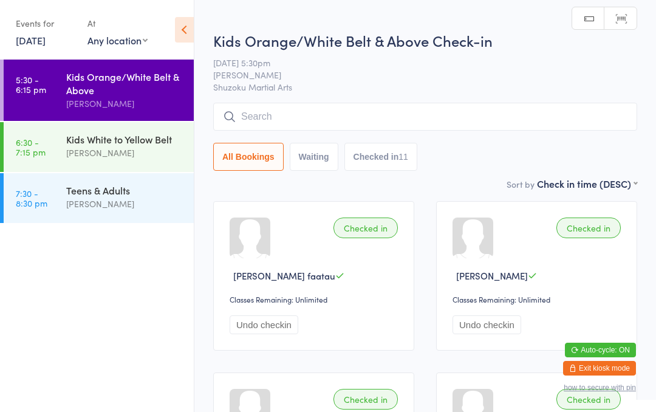
click at [86, 217] on div "Teens & Adults [PERSON_NAME]" at bounding box center [130, 197] width 128 height 48
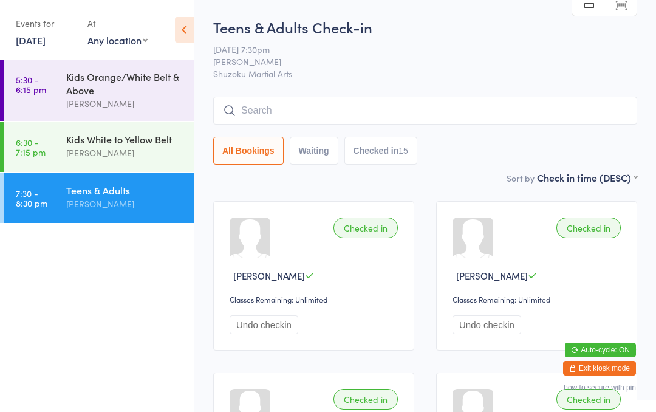
click at [494, 103] on input "search" at bounding box center [425, 111] width 424 height 28
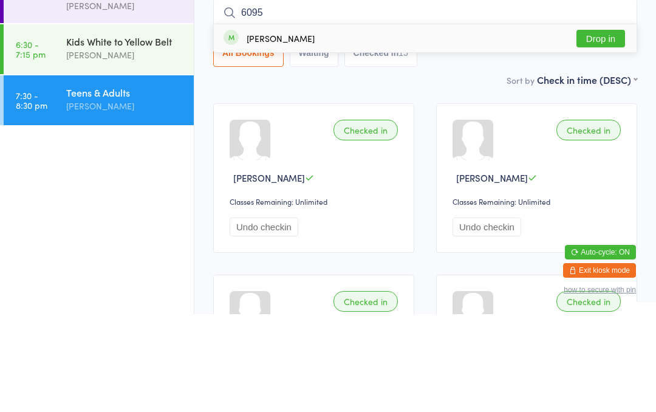
type input "6095"
click at [624, 128] on button "Drop in" at bounding box center [600, 137] width 49 height 18
type input "[PERSON_NAME]"
click at [266, 131] on div "[PERSON_NAME]" at bounding box center [281, 136] width 68 height 10
type input "abi"
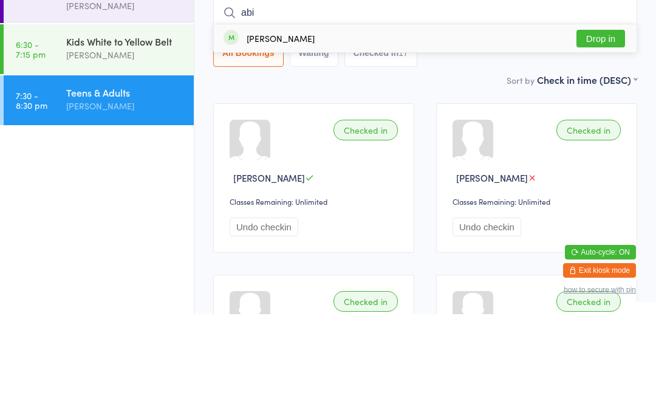
click at [601, 128] on button "Drop in" at bounding box center [600, 137] width 49 height 18
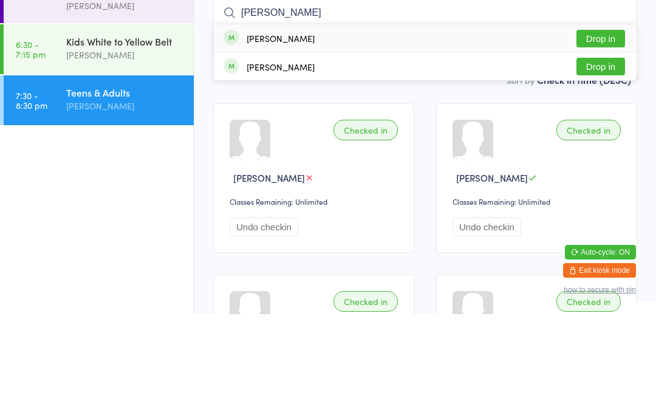
type input "[PERSON_NAME]"
click at [609, 128] on button "Drop in" at bounding box center [600, 137] width 49 height 18
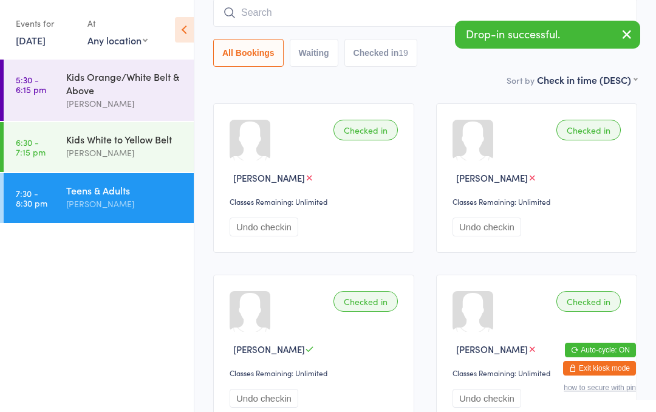
click at [274, 22] on input "search" at bounding box center [425, 13] width 424 height 28
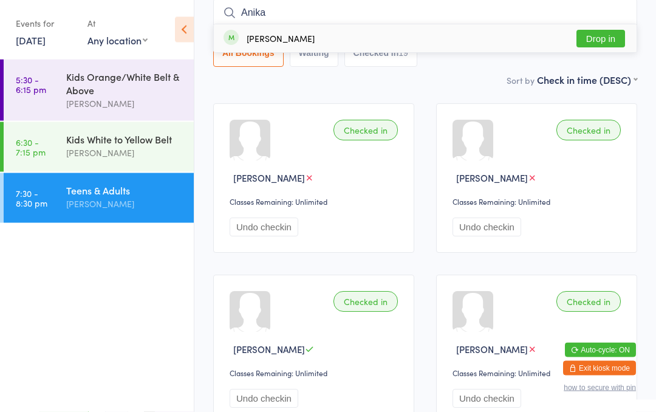
type input "Anika"
click at [599, 36] on button "Drop in" at bounding box center [600, 39] width 49 height 18
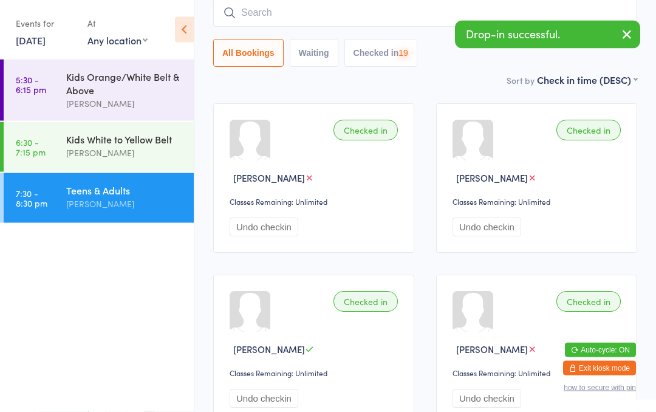
scroll to position [98, 0]
click at [341, 17] on input "search" at bounding box center [425, 13] width 424 height 28
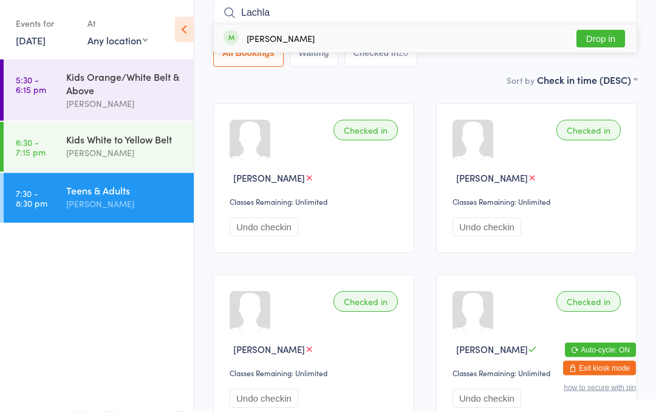
type input "Lachla"
click at [591, 41] on button "Drop in" at bounding box center [600, 39] width 49 height 18
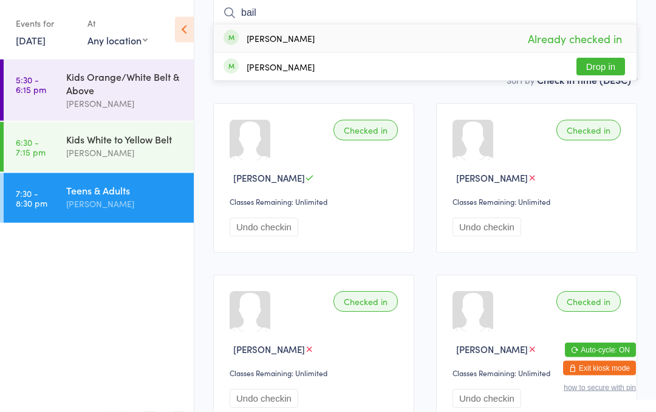
type input "bail"
click at [581, 53] on div "[PERSON_NAME] Already checked in" at bounding box center [425, 39] width 423 height 28
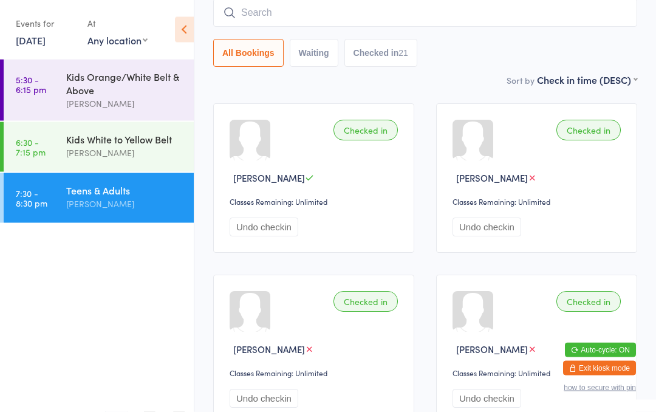
click at [596, 65] on div "All Bookings Waiting Checked in 21" at bounding box center [425, 53] width 424 height 28
click at [364, 16] on input "search" at bounding box center [425, 13] width 424 height 28
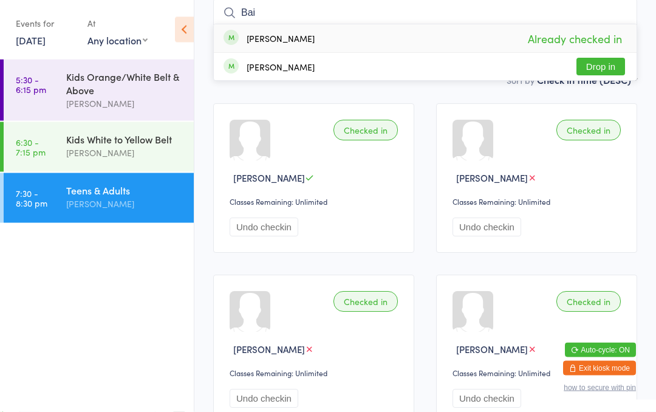
type input "Bai"
click at [611, 66] on button "Drop in" at bounding box center [600, 67] width 49 height 18
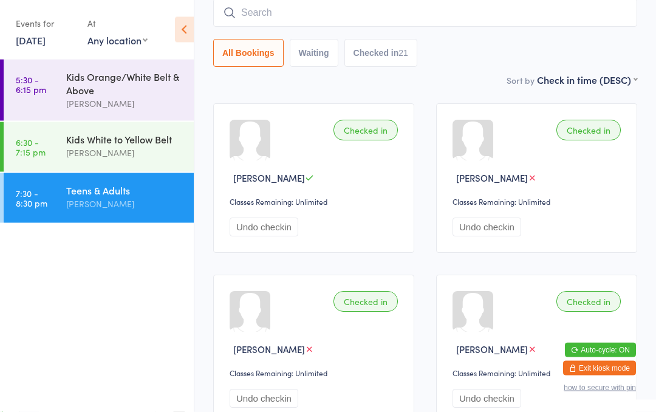
scroll to position [98, 0]
